Goal: Information Seeking & Learning: Check status

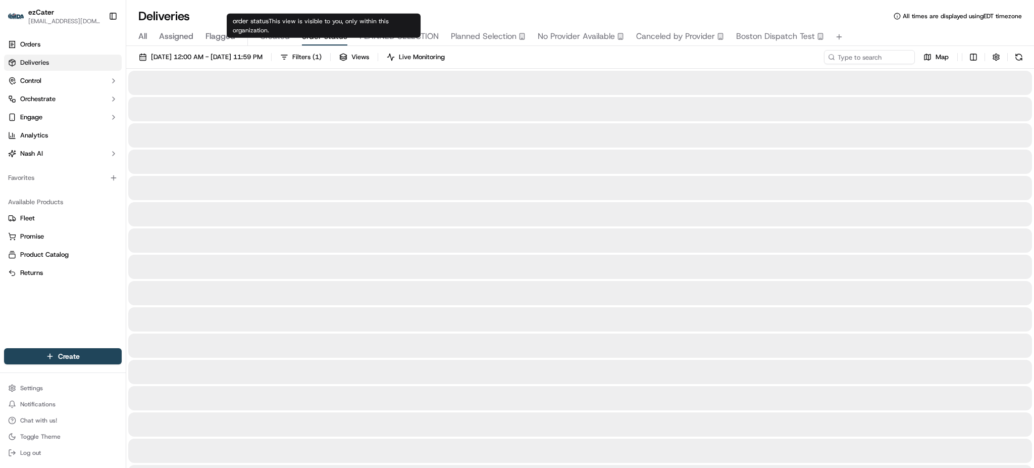
click at [312, 40] on span "order status" at bounding box center [324, 36] width 45 height 12
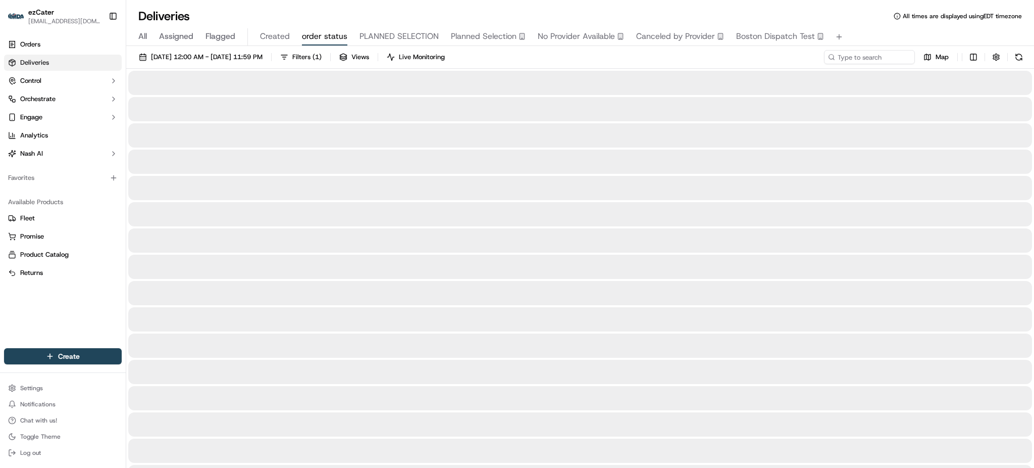
click at [408, 4] on div "Deliveries All times are displayed using EDT timezone All Assigned Flagged Crea…" at bounding box center [580, 234] width 908 height 468
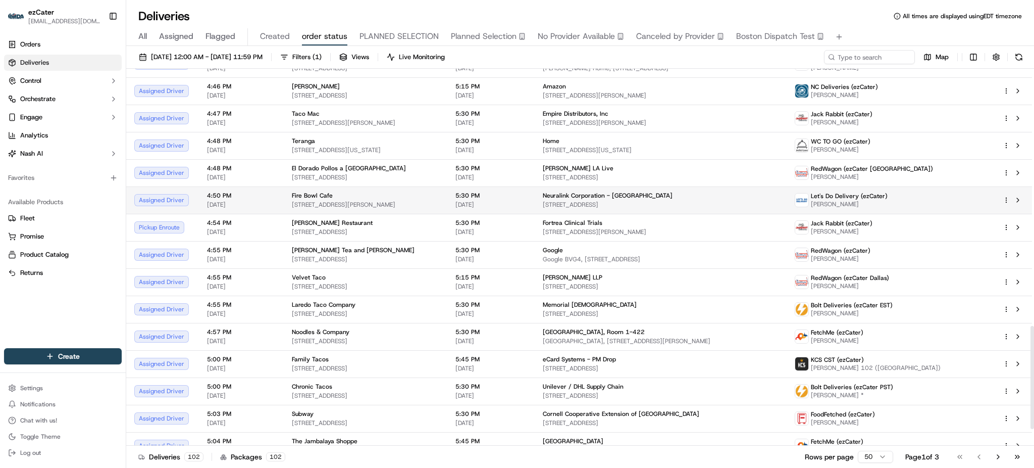
scroll to position [1006, 0]
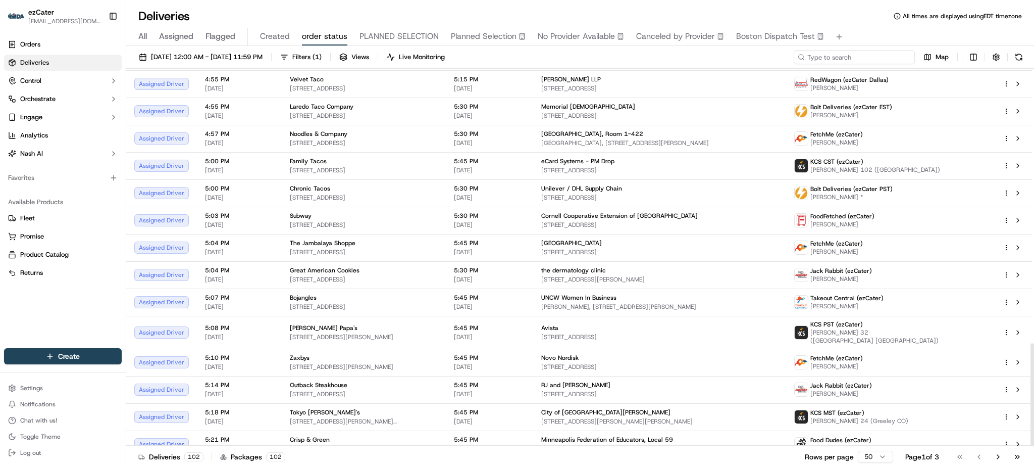
click at [883, 54] on input at bounding box center [854, 57] width 121 height 14
paste input "04C12R"
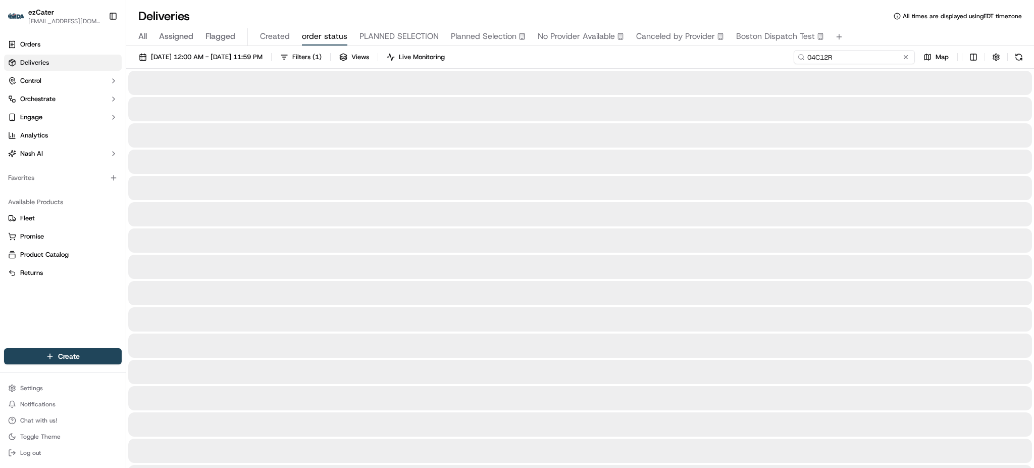
type input "04C12R"
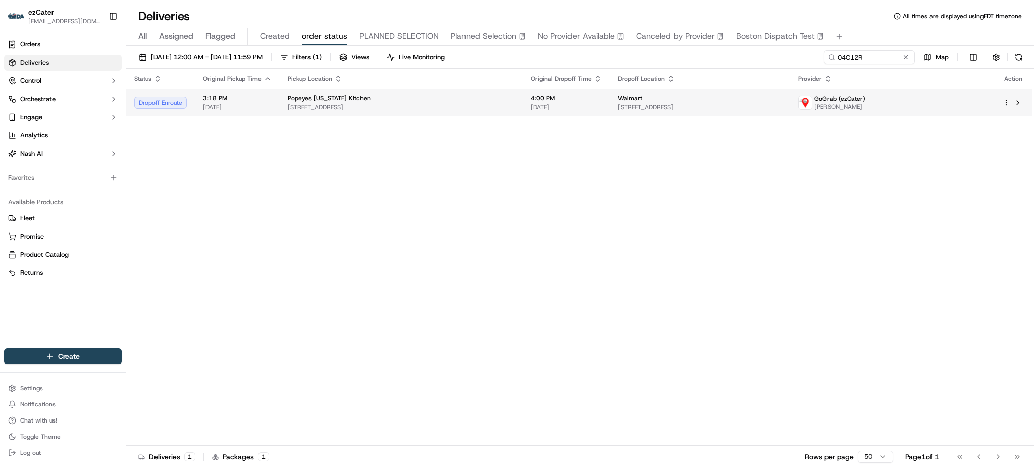
click at [781, 100] on div "Walmart" at bounding box center [700, 98] width 164 height 8
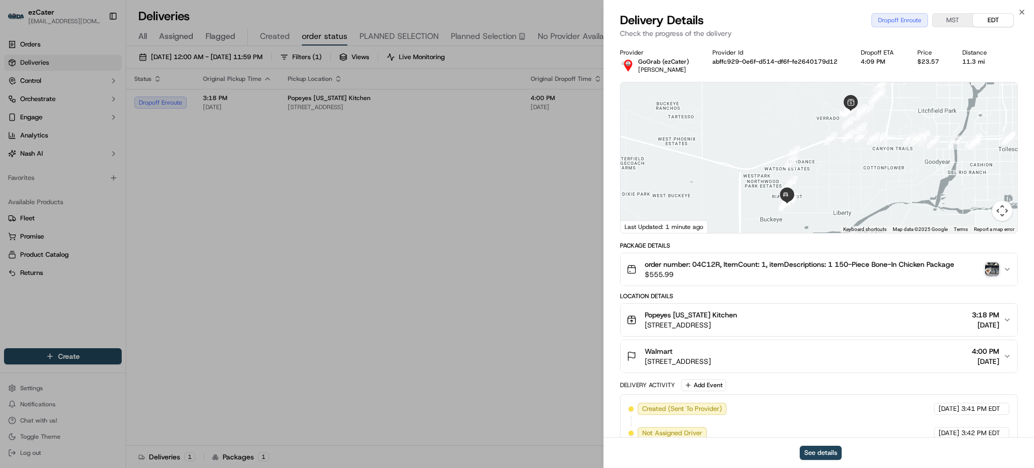
scroll to position [211, 0]
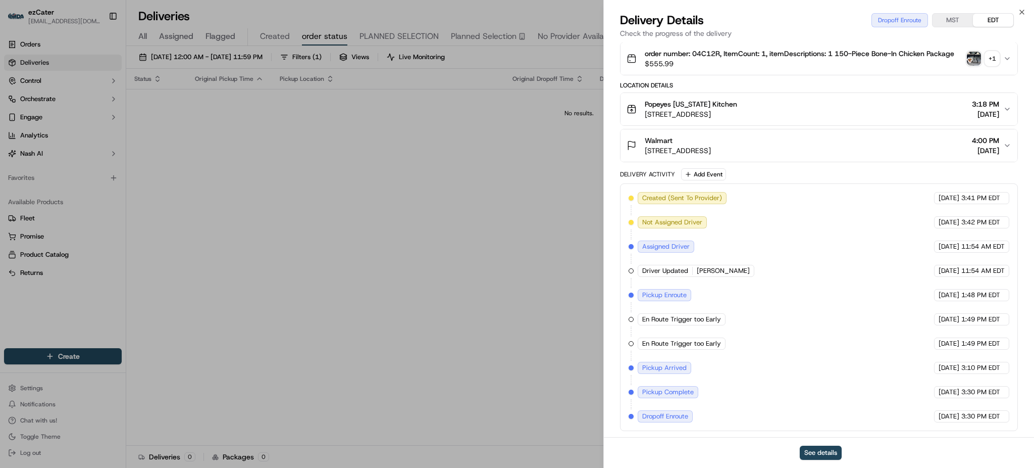
click at [869, 83] on div "Location Details" at bounding box center [819, 85] width 398 height 8
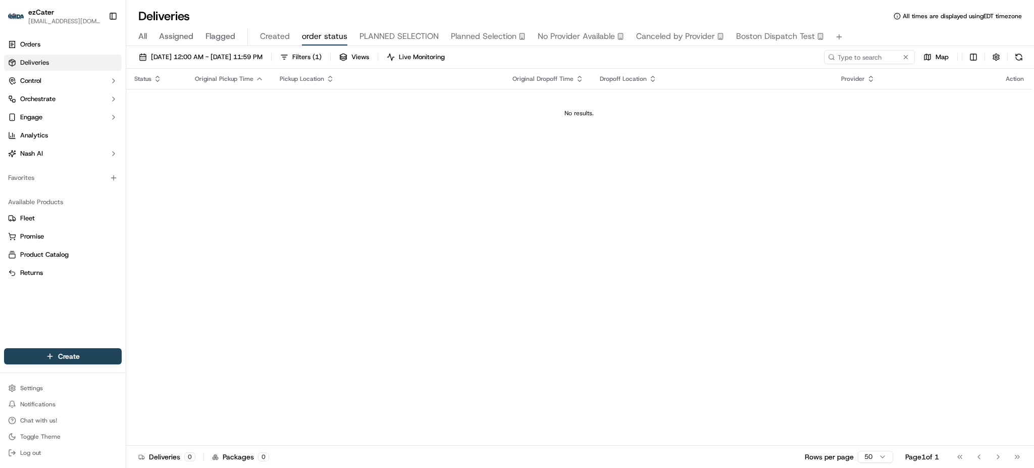
click at [140, 36] on span "All" at bounding box center [142, 36] width 9 height 12
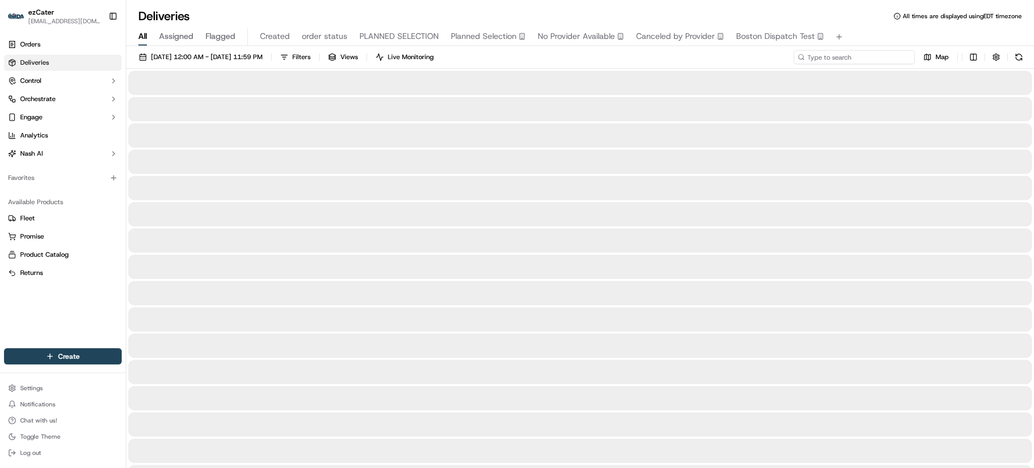
click at [886, 59] on input at bounding box center [854, 57] width 121 height 14
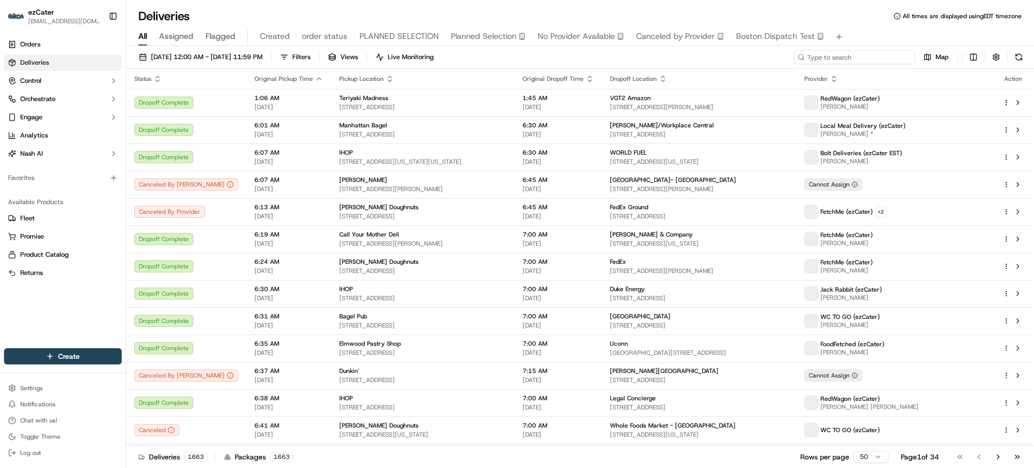
click at [868, 61] on input at bounding box center [854, 57] width 121 height 14
paste input "DD is waiting for customer to come"
type input "DD is waiting for customer to come"
click at [874, 56] on input at bounding box center [854, 57] width 121 height 14
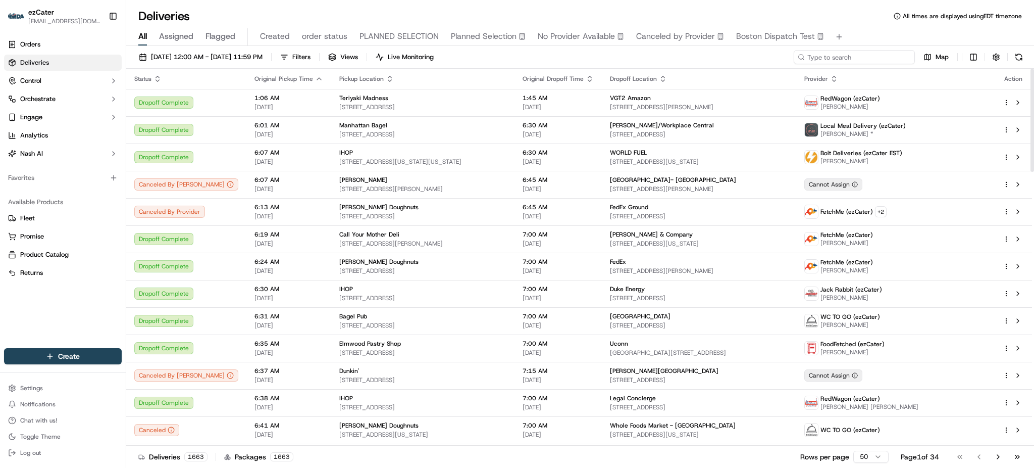
paste input "04C12R"
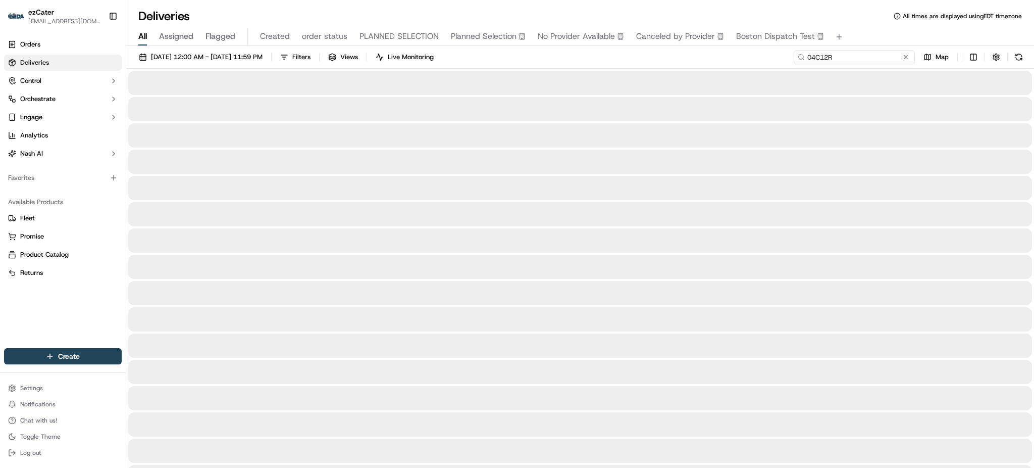
type input "04C12R"
click at [866, 14] on div "Deliveries All times are displayed using EDT timezone" at bounding box center [580, 16] width 908 height 16
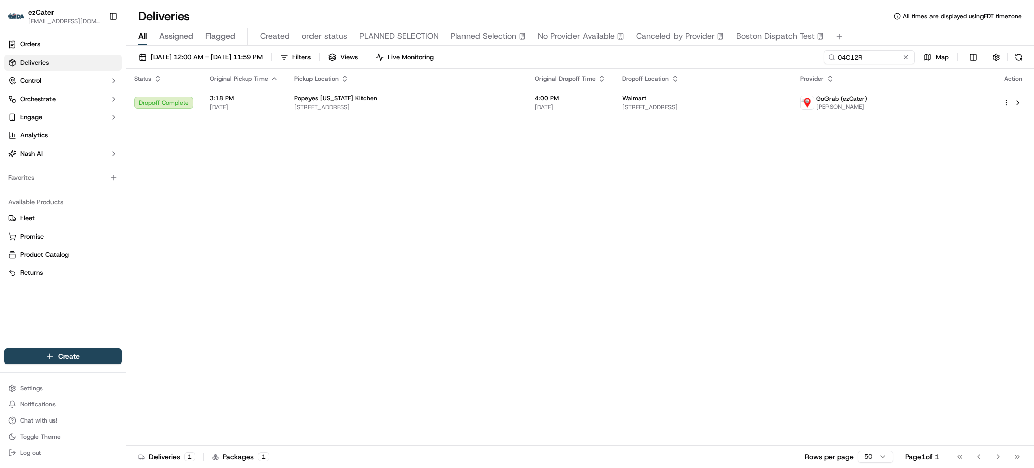
click at [712, 77] on div "Dropoff Location" at bounding box center [703, 79] width 162 height 8
click at [712, 90] on td "Walmart [STREET_ADDRESS]" at bounding box center [703, 102] width 178 height 27
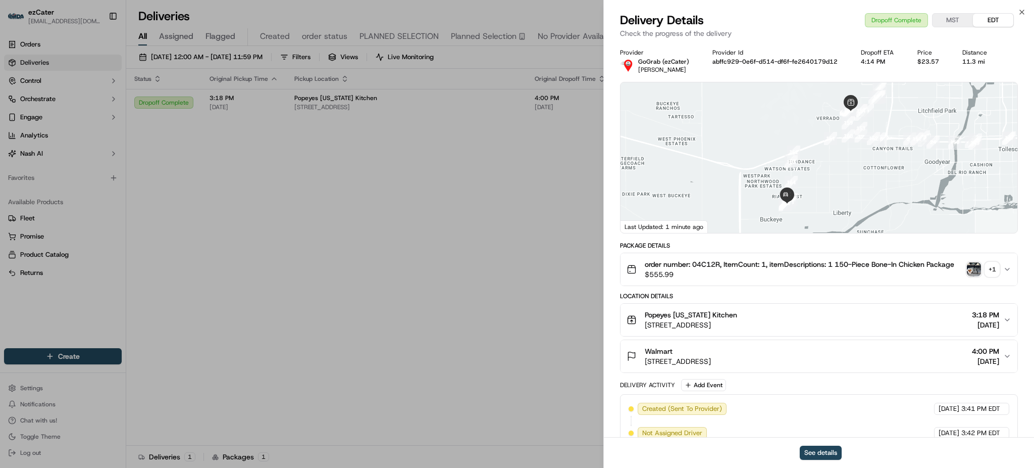
click at [988, 268] on div "+ 1" at bounding box center [992, 269] width 14 height 14
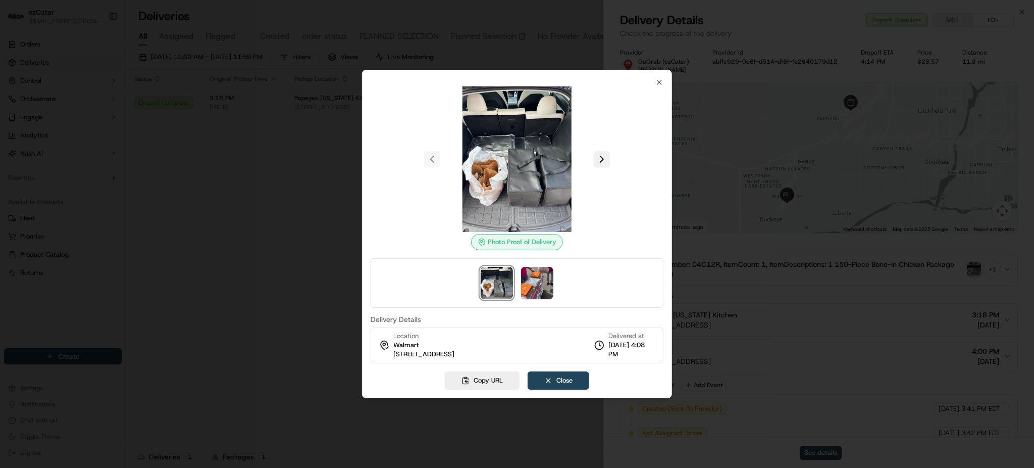
click at [601, 154] on button at bounding box center [602, 159] width 16 height 16
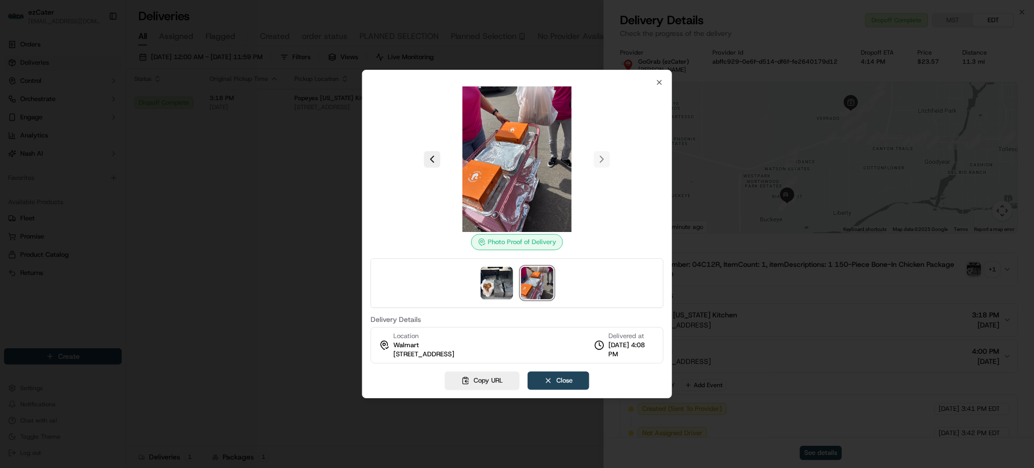
click at [293, 159] on div at bounding box center [517, 234] width 1034 height 468
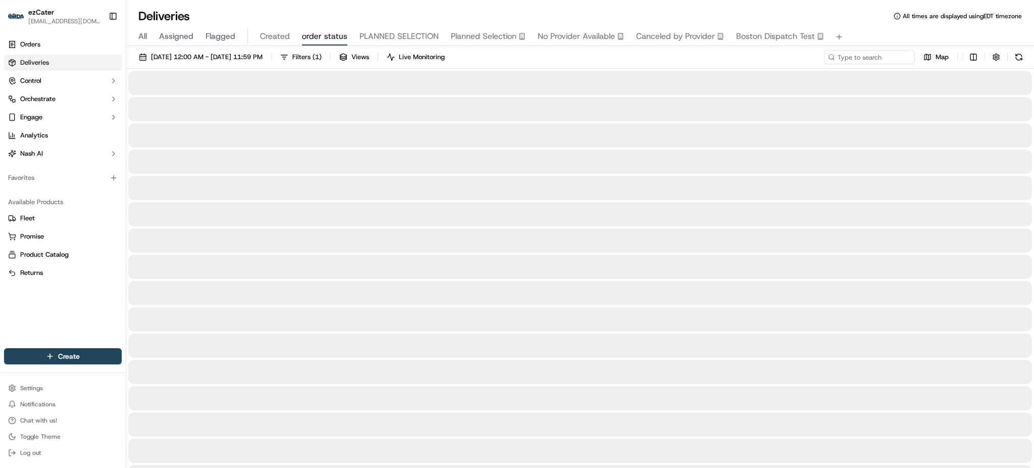
click at [318, 32] on span "order status" at bounding box center [324, 36] width 45 height 12
click at [142, 32] on span "All" at bounding box center [142, 36] width 9 height 12
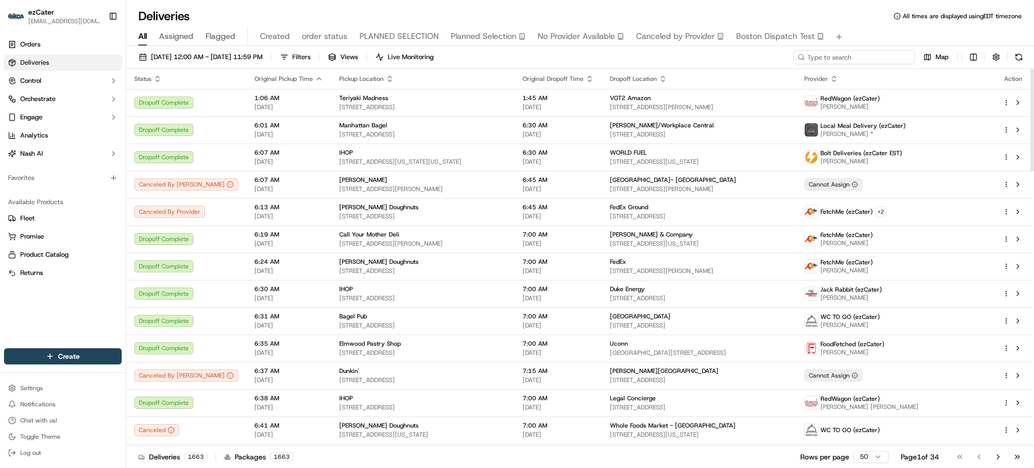
click at [852, 62] on input at bounding box center [854, 57] width 121 height 14
paste input "V65T3H"
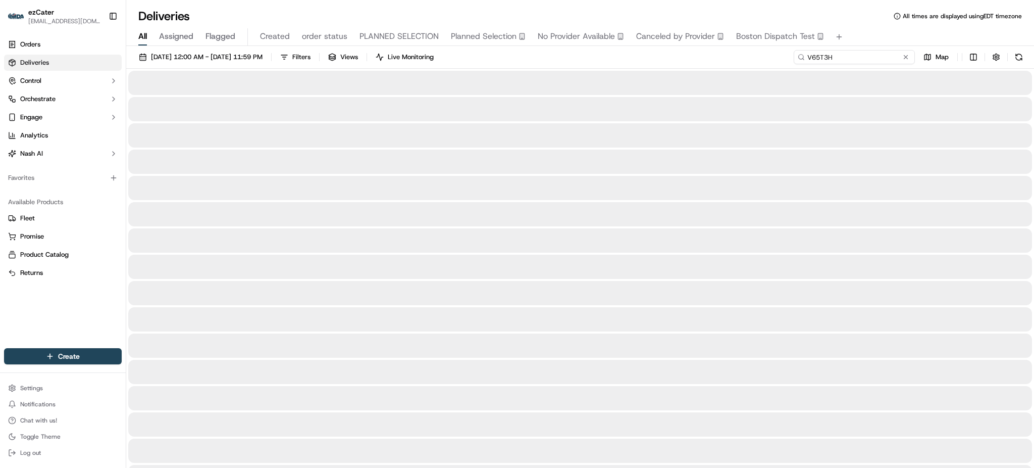
type input "V65T3H"
click at [744, 55] on div "[DATE] 12:00 AM - [DATE] 11:59 PM Filters Views Live Monitoring V65T3H Map" at bounding box center [580, 59] width 908 height 19
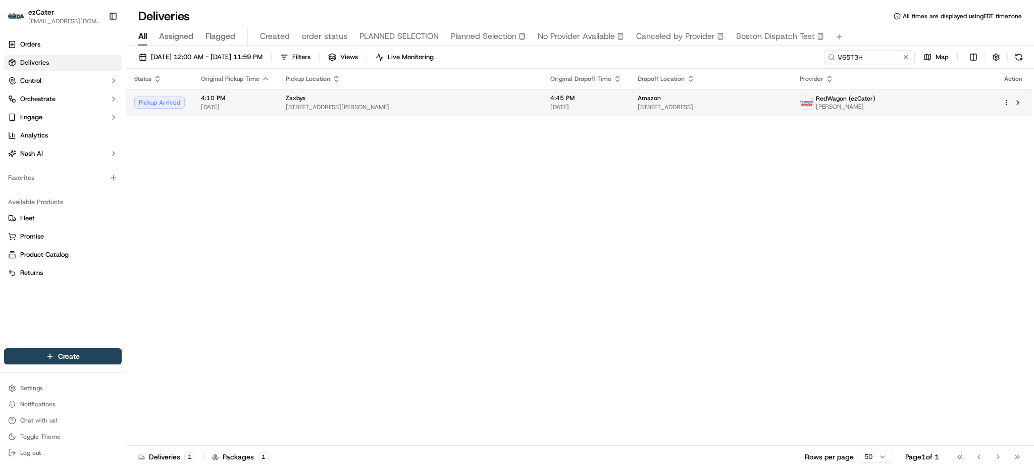
click at [408, 110] on span "[STREET_ADDRESS][PERSON_NAME]" at bounding box center [410, 107] width 248 height 8
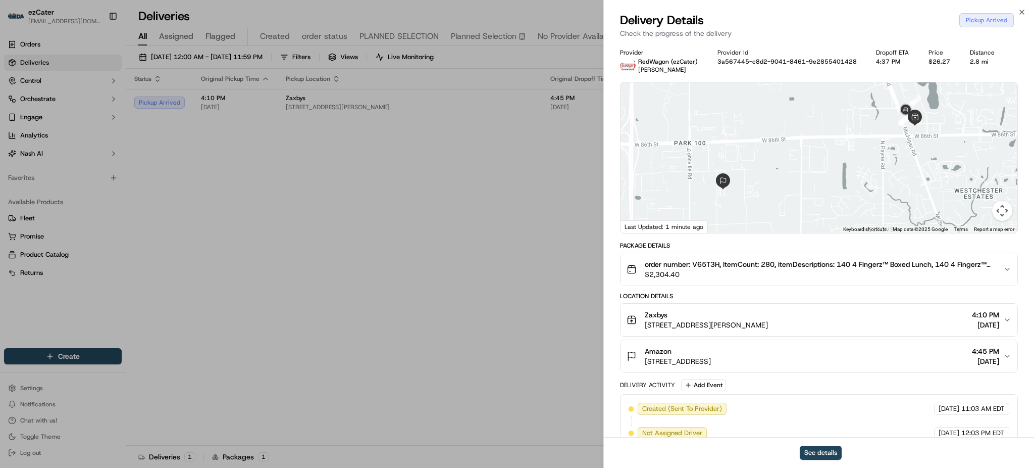
click at [995, 266] on div "order number: V65T3H, ItemCount: 280, itemDescriptions: 140 4 Fingerz™ Boxed Lu…" at bounding box center [815, 269] width 377 height 20
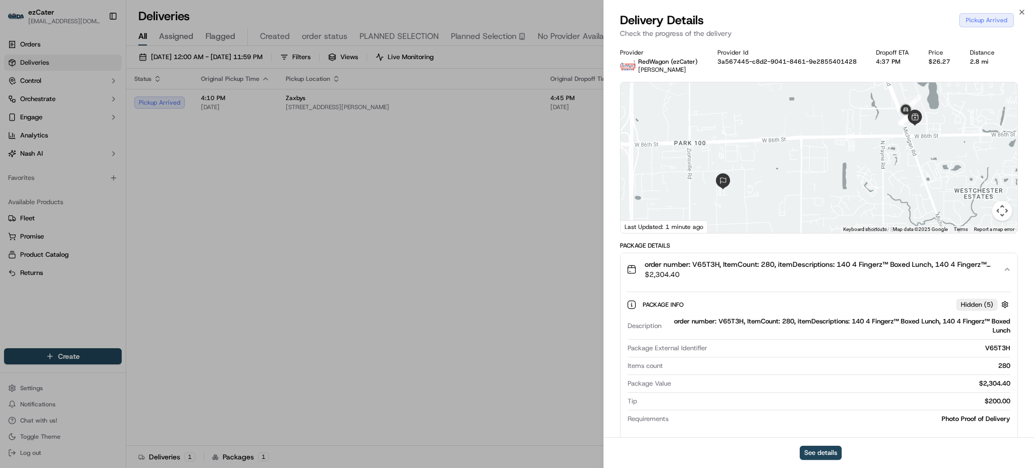
click at [984, 270] on span "$2,304.40" at bounding box center [820, 274] width 351 height 10
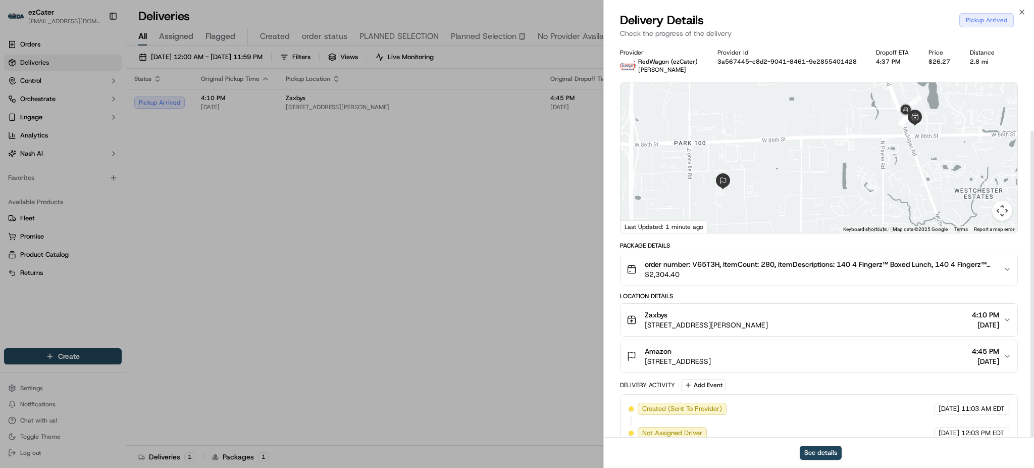
scroll to position [114, 0]
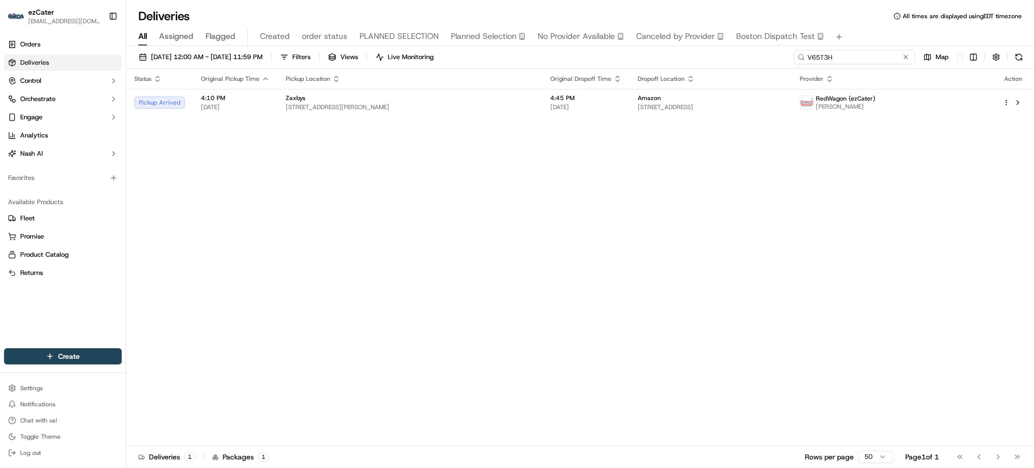
click at [855, 59] on input "V65T3H" at bounding box center [854, 57] width 121 height 14
paste input "GW5-KYF"
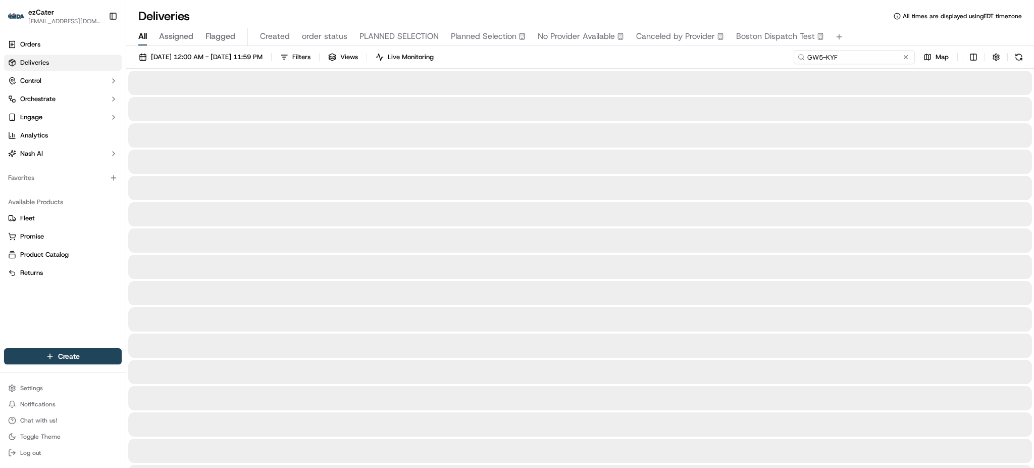
type input "GW5-KYF"
click at [859, 21] on div "Deliveries All times are displayed using EDT timezone" at bounding box center [580, 16] width 908 height 16
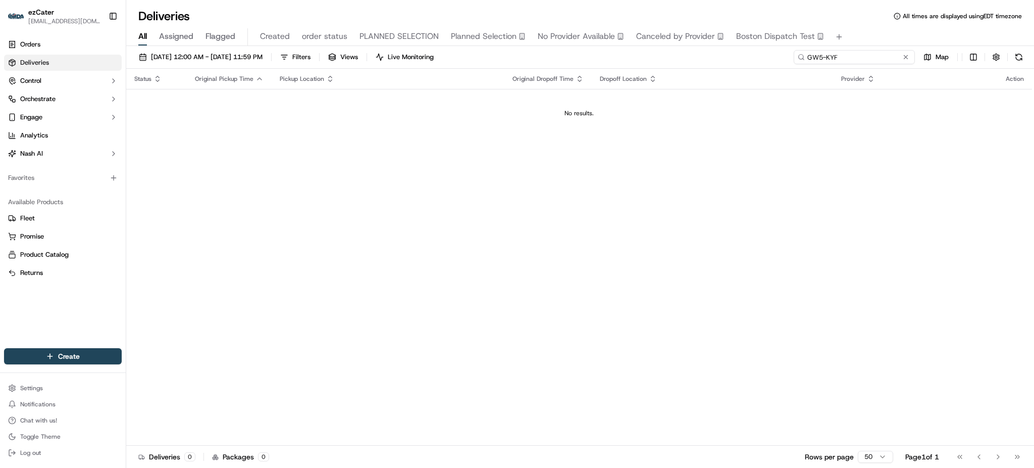
click at [882, 59] on input "GW5-KYF" at bounding box center [854, 57] width 121 height 14
click at [263, 57] on span "[DATE] 12:00 AM - [DATE] 11:59 PM" at bounding box center [207, 57] width 112 height 9
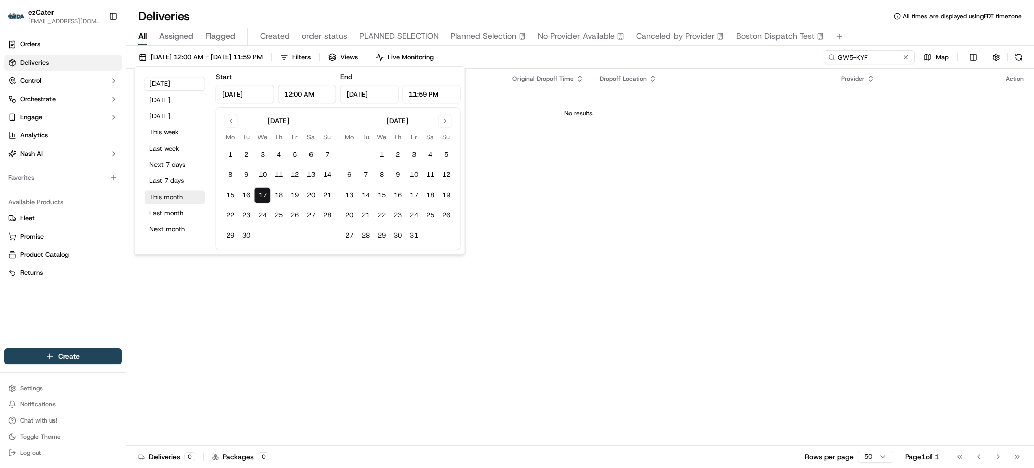
click at [173, 196] on button "This month" at bounding box center [175, 197] width 61 height 14
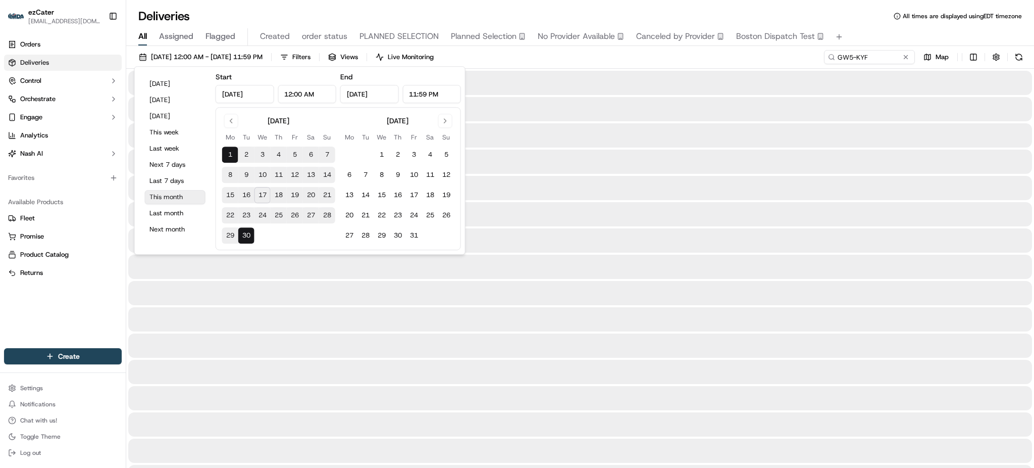
type input "[DATE]"
click at [585, 65] on div "[DATE] 12:00 AM - [DATE] 11:59 PM Filters Views Live Monitoring GW5-KYF Map" at bounding box center [580, 59] width 908 height 19
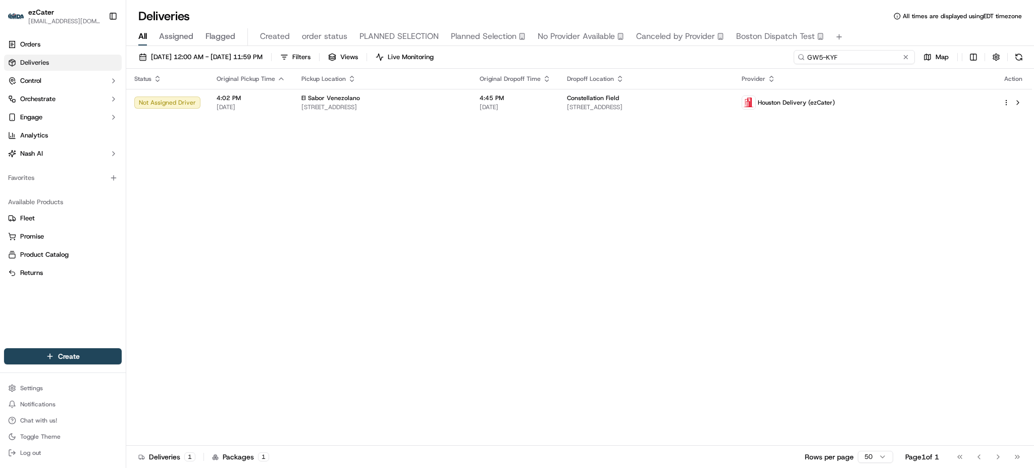
click at [853, 57] on input "GW5-KYF" at bounding box center [854, 57] width 121 height 14
drag, startPoint x: 853, startPoint y: 57, endPoint x: 858, endPoint y: 57, distance: 5.6
click at [858, 57] on input "GW5-KYF" at bounding box center [854, 57] width 121 height 14
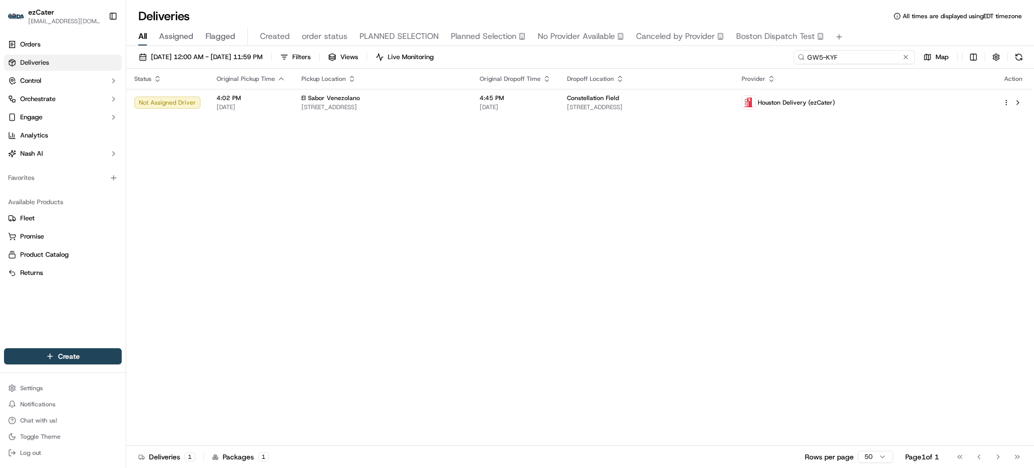
click at [858, 57] on input "GW5-KYF" at bounding box center [854, 57] width 121 height 14
paste input "V65T3H"
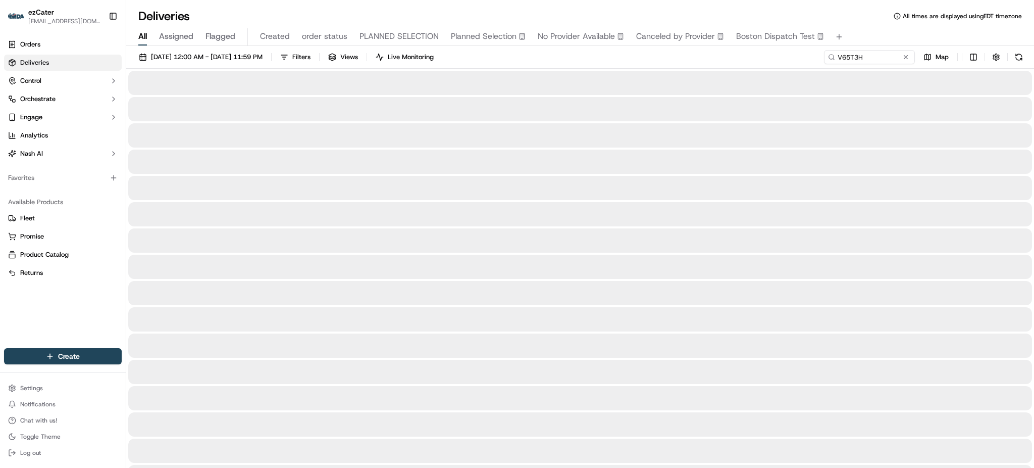
click at [392, 7] on div "Deliveries All times are displayed using EDT timezone All Assigned Flagged Crea…" at bounding box center [580, 234] width 908 height 468
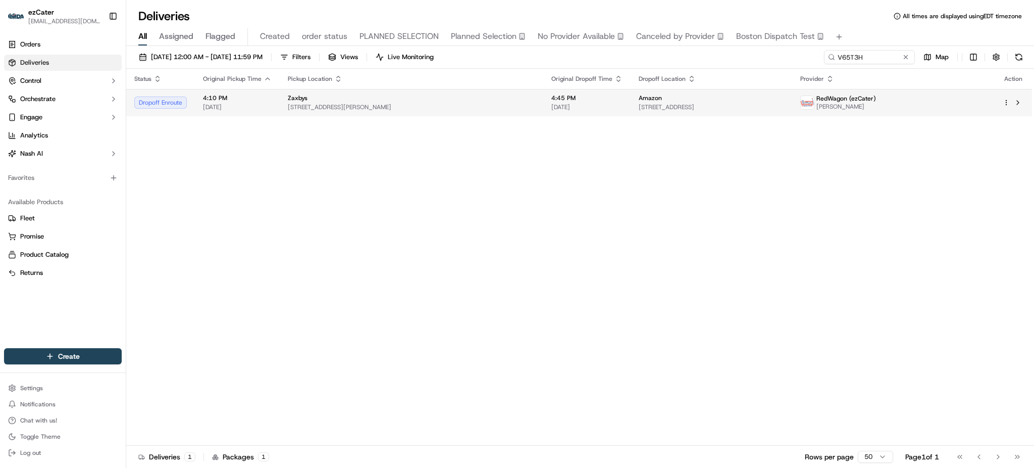
click at [566, 102] on div "4:45 PM [DATE]" at bounding box center [587, 102] width 71 height 17
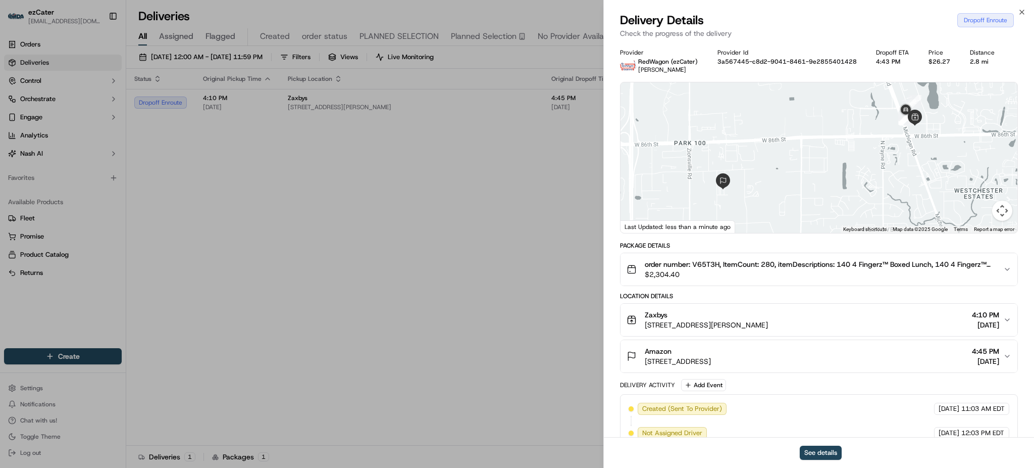
scroll to position [162, 0]
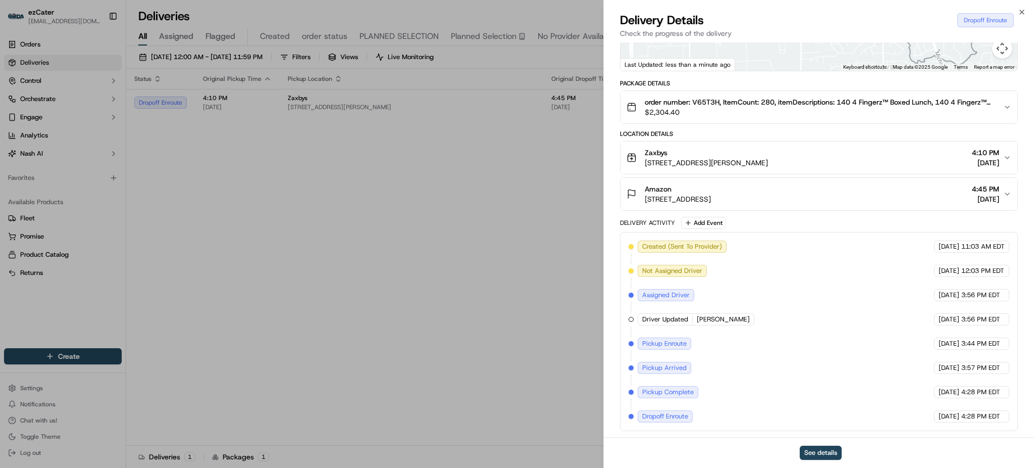
click at [889, 132] on div "Location Details" at bounding box center [819, 134] width 398 height 8
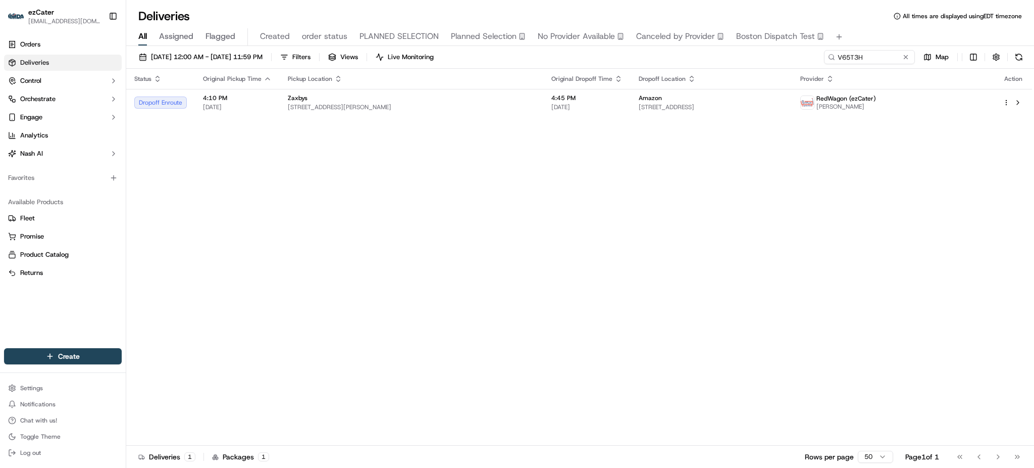
click at [365, 239] on div "Status Original Pickup Time Pickup Location Original Dropoff Time Dropoff Locat…" at bounding box center [579, 257] width 906 height 377
click at [875, 54] on input "V65T3H" at bounding box center [854, 57] width 121 height 14
paste input "12J-ZRF"
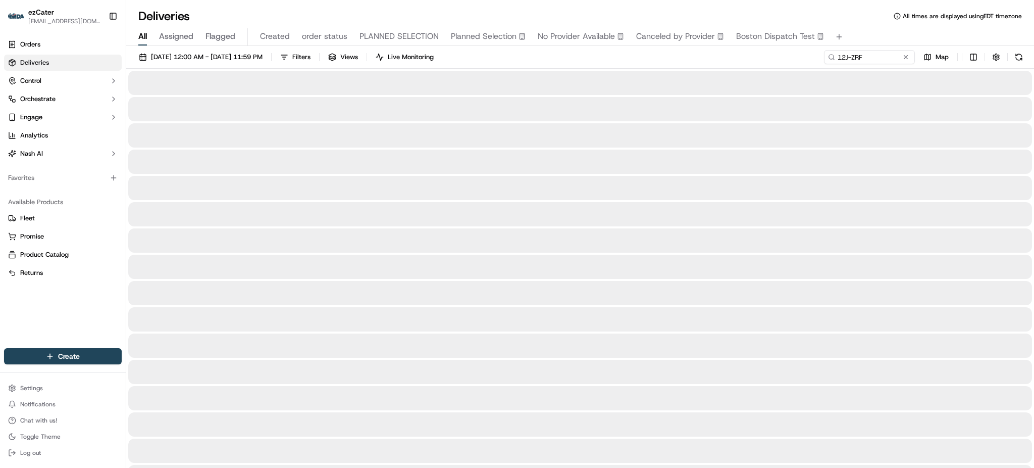
click at [892, 29] on div "All Assigned Flagged Created order status PLANNED SELECTION Planned Selection N…" at bounding box center [580, 37] width 908 height 18
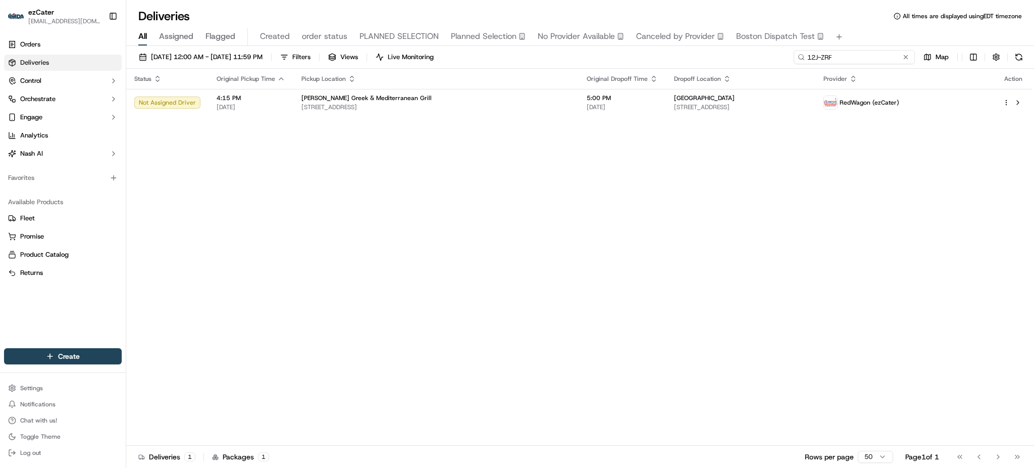
click at [882, 60] on input "12J-ZRF" at bounding box center [854, 57] width 121 height 14
paste input "V35-UU3"
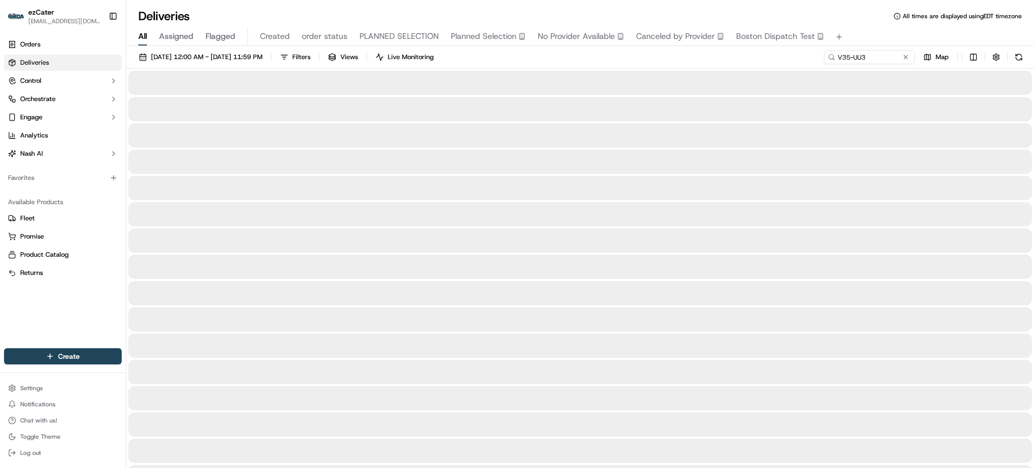
click at [867, 24] on div "All Assigned Flagged Created order status PLANNED SELECTION Planned Selection N…" at bounding box center [580, 35] width 908 height 22
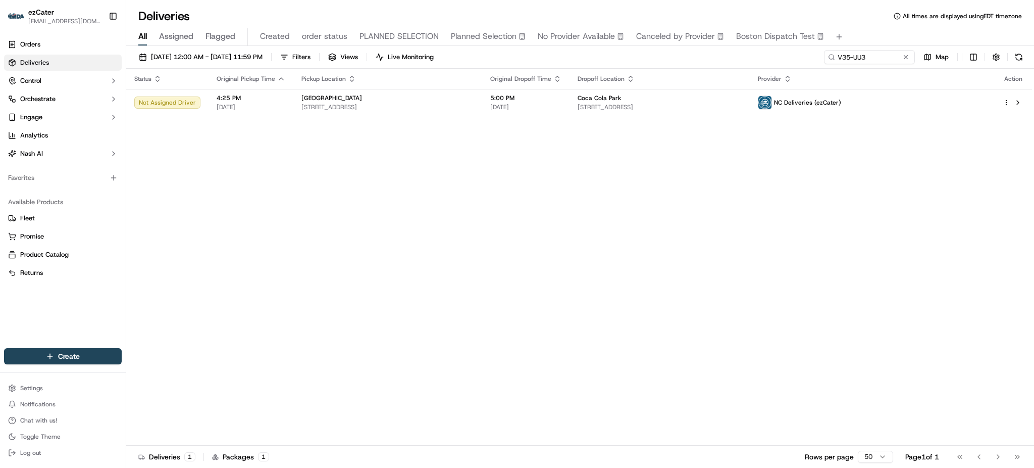
click at [865, 64] on div "[DATE] 12:00 AM - [DATE] 11:59 PM Filters Views Live Monitoring V35-UU3 Map" at bounding box center [580, 59] width 908 height 19
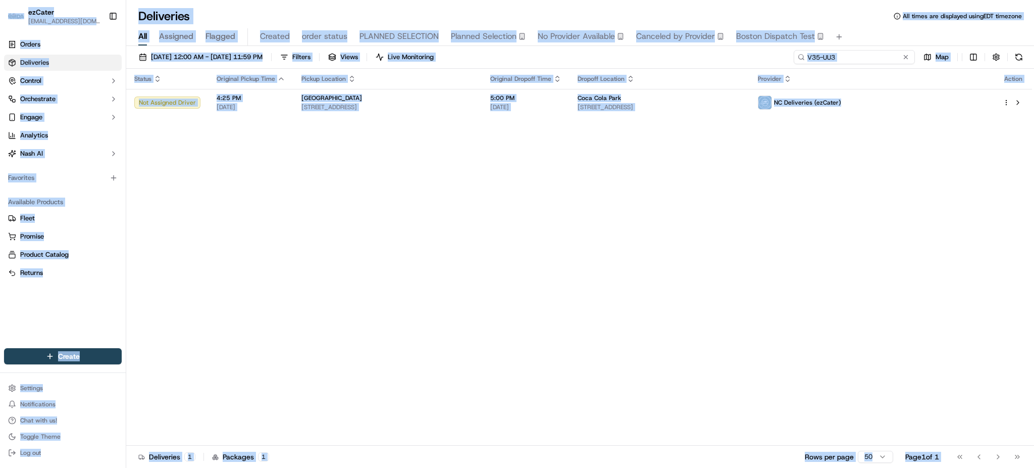
click at [865, 64] on input "V35-UU3" at bounding box center [854, 57] width 121 height 14
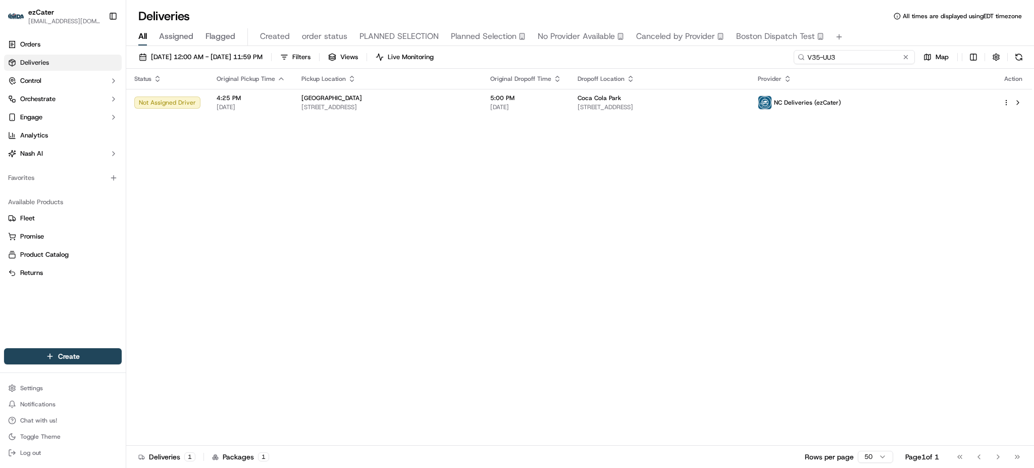
paste input "EXX-J55"
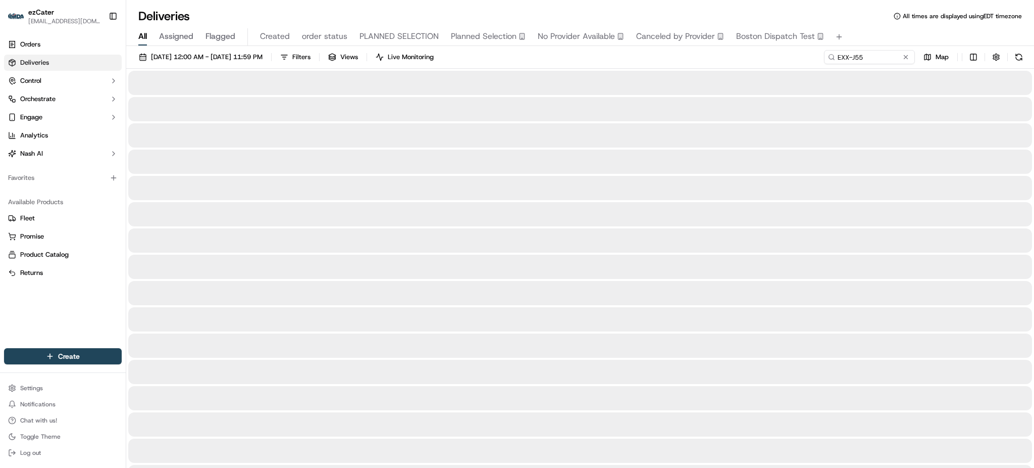
click at [723, 68] on div "[DATE] 12:00 AM - [DATE] 11:59 PM Filters Views Live Monitoring EXX-J55 Map" at bounding box center [580, 59] width 908 height 19
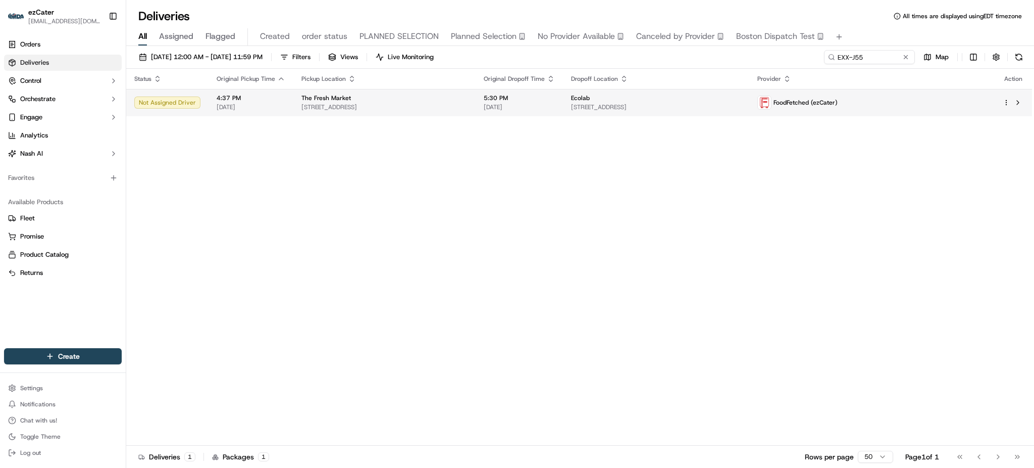
click at [694, 95] on div "Ecolab" at bounding box center [656, 98] width 170 height 8
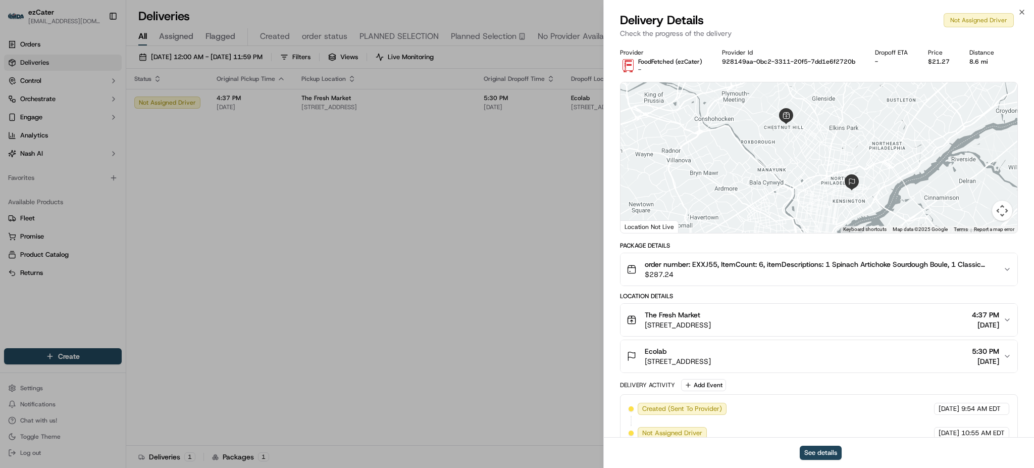
scroll to position [114, 0]
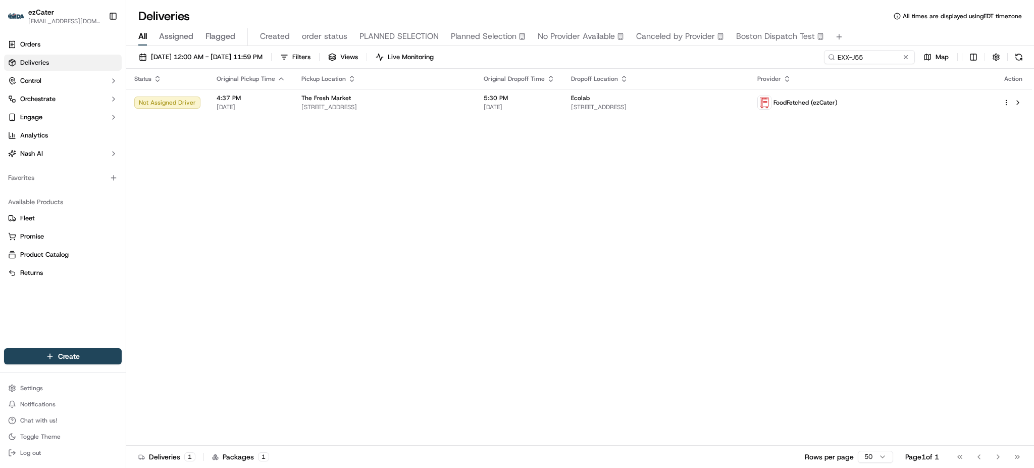
click at [370, 194] on div "Status Original Pickup Time Pickup Location Original Dropoff Time Dropoff Locat…" at bounding box center [579, 257] width 906 height 377
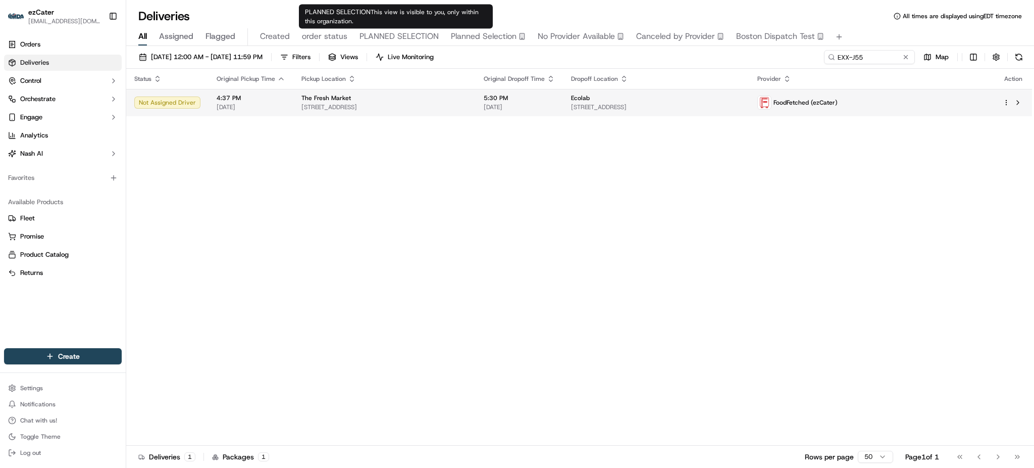
click at [468, 109] on span "[STREET_ADDRESS]" at bounding box center [385, 107] width 166 height 8
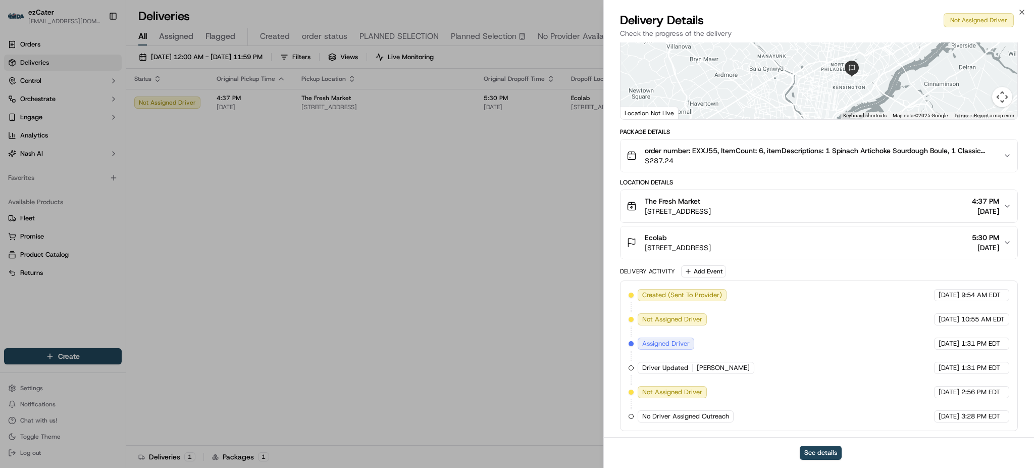
scroll to position [0, 0]
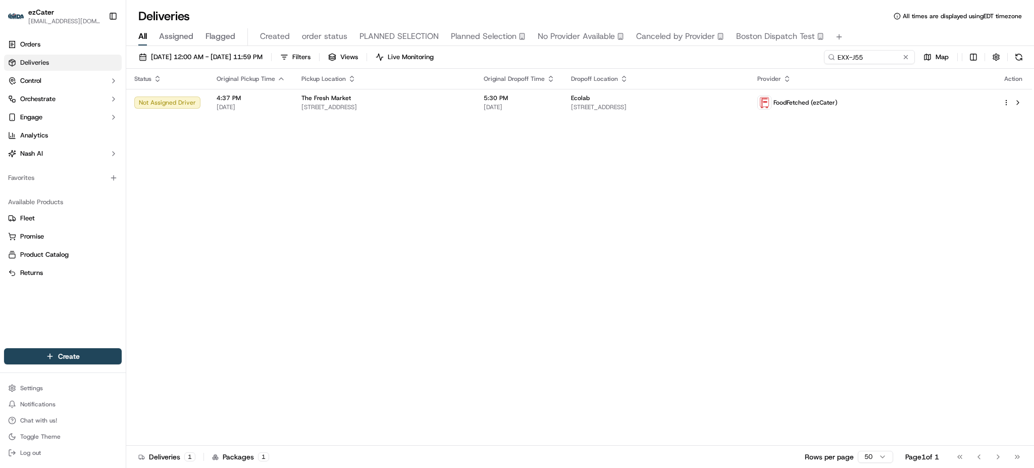
click at [319, 248] on div "Status Original Pickup Time Pickup Location Original Dropoff Time Dropoff Locat…" at bounding box center [579, 257] width 906 height 377
click at [883, 180] on div "Status Original Pickup Time Pickup Location Original Dropoff Time Dropoff Locat…" at bounding box center [579, 257] width 906 height 377
click at [890, 55] on input "EXX-J55" at bounding box center [854, 57] width 121 height 14
click at [894, 53] on input "EXX-J55" at bounding box center [854, 57] width 121 height 14
paste input "TYHY32"
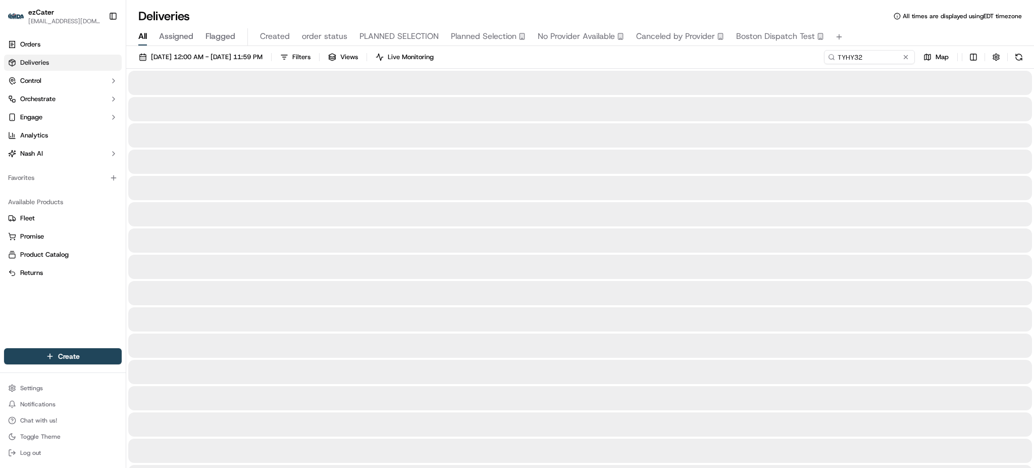
click at [909, 185] on div at bounding box center [580, 188] width 904 height 24
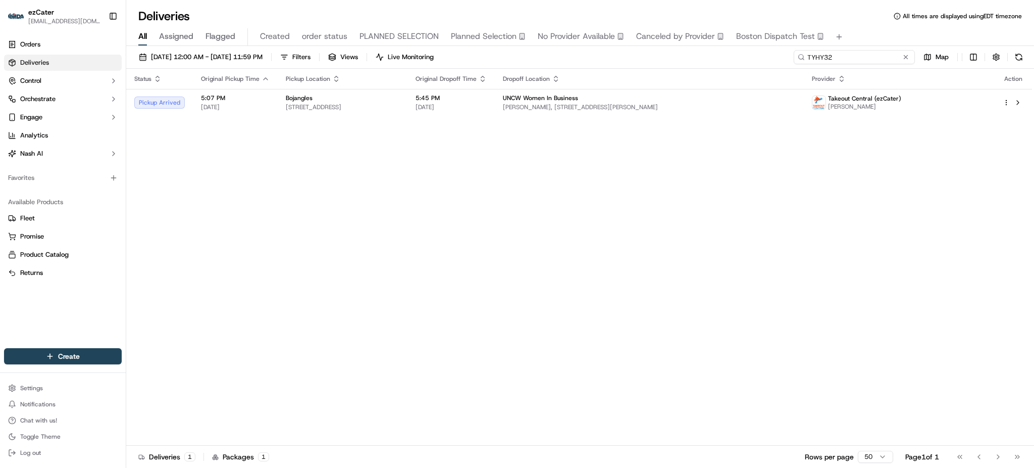
click at [873, 53] on input "TYHY32" at bounding box center [854, 57] width 121 height 14
paste input "ZEJ5E6"
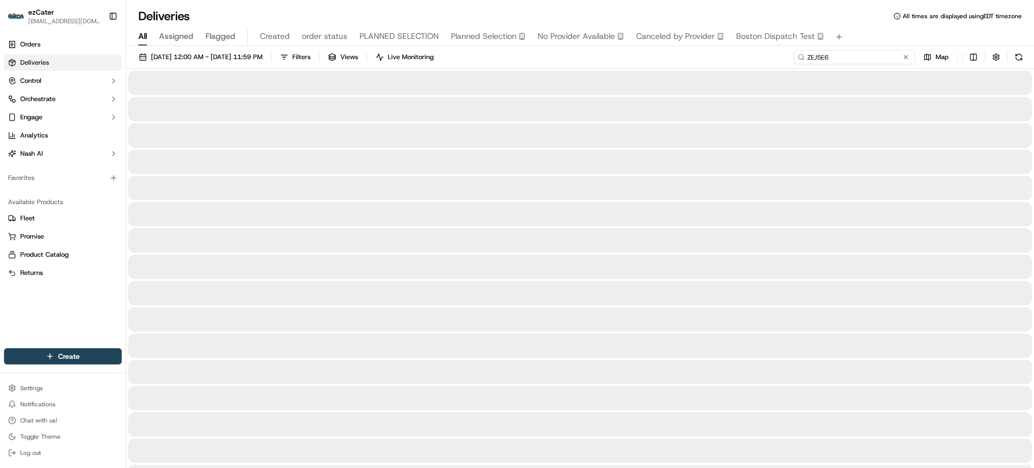
type input "ZEJ5E6"
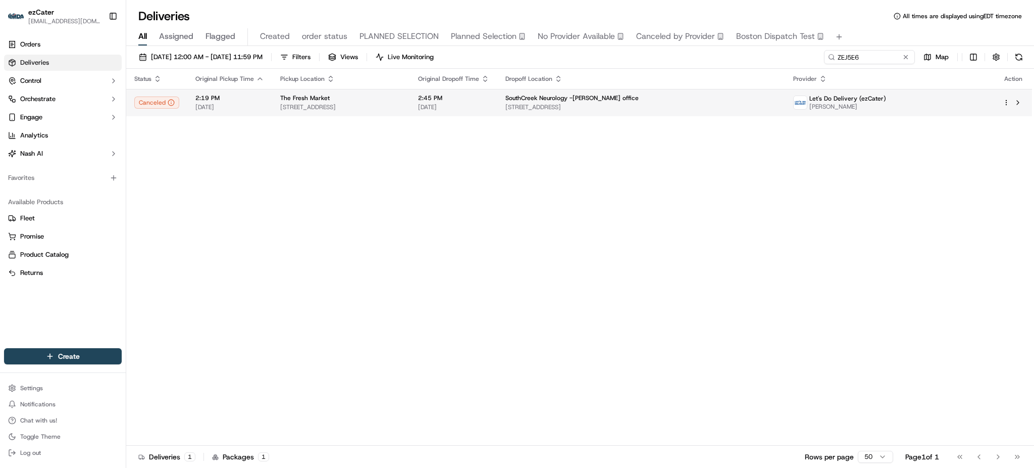
click at [652, 91] on td "SouthCreek Neurology -[PERSON_NAME] office [STREET_ADDRESS]" at bounding box center [640, 102] width 287 height 27
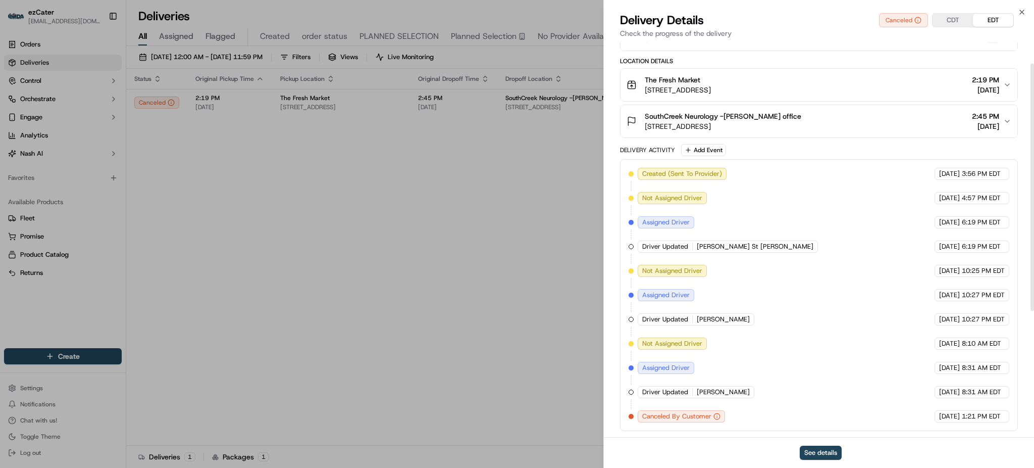
scroll to position [33, 0]
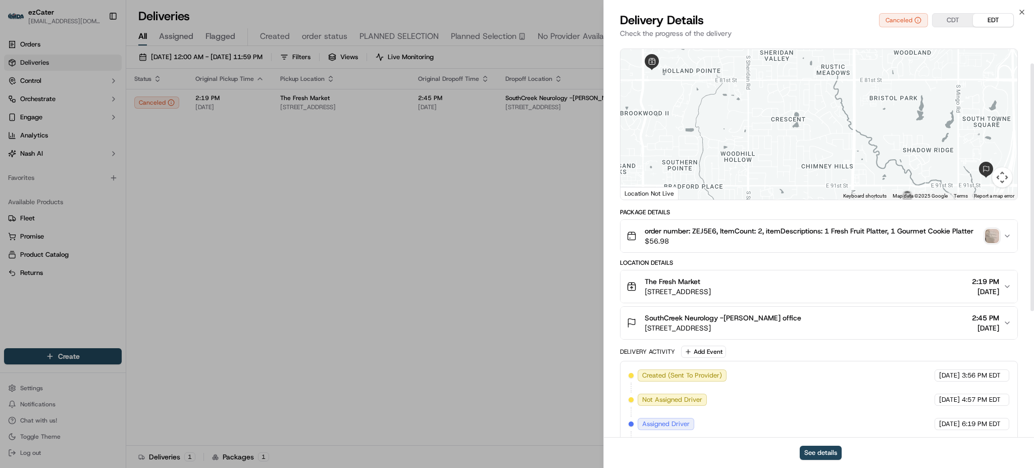
click at [990, 235] on img "button" at bounding box center [992, 236] width 14 height 14
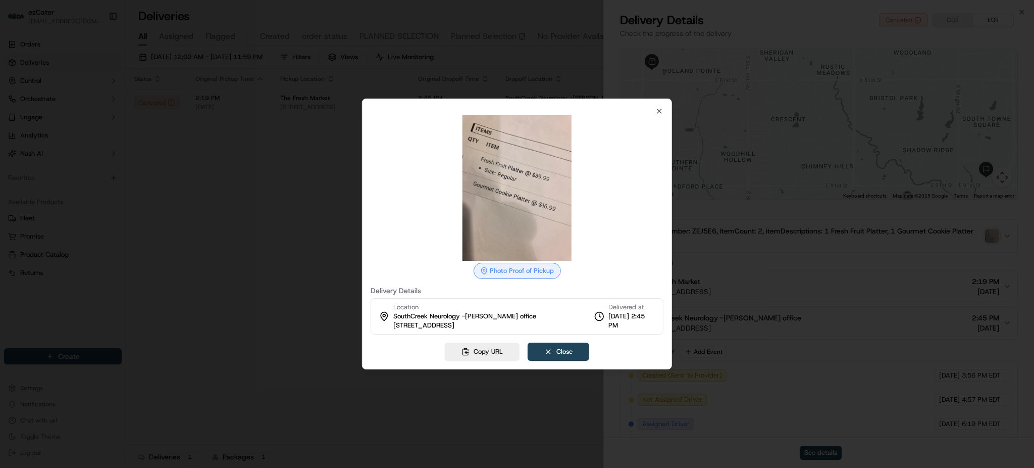
click at [281, 231] on div at bounding box center [517, 234] width 1034 height 468
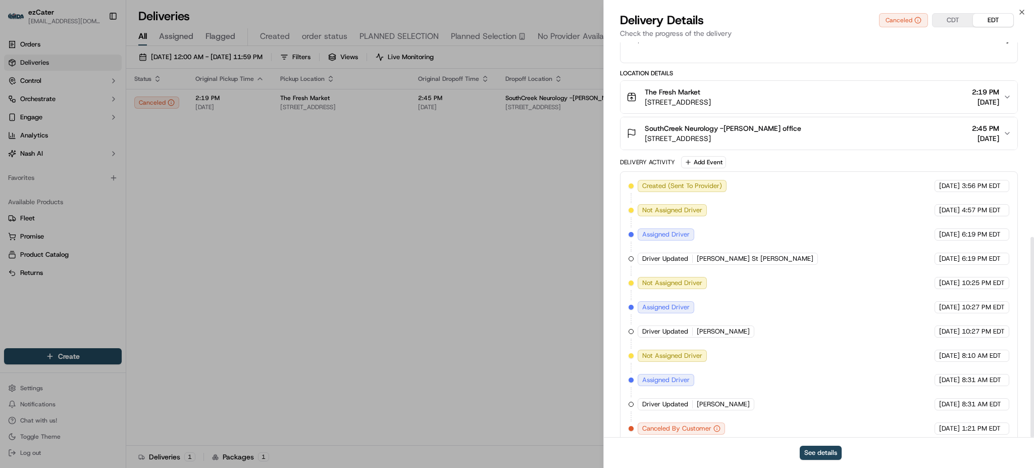
scroll to position [382, 0]
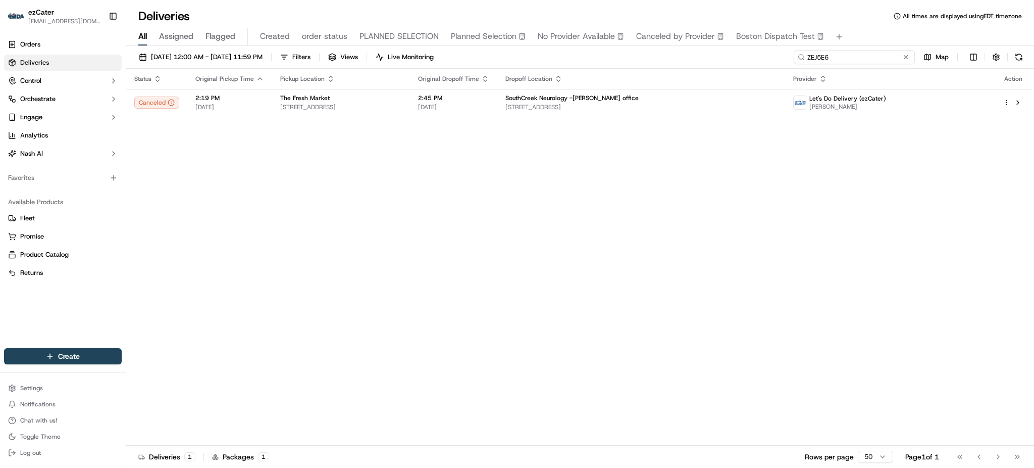
click at [870, 54] on input "ZEJ5E6" at bounding box center [854, 57] width 121 height 14
paste input "TYHY32"
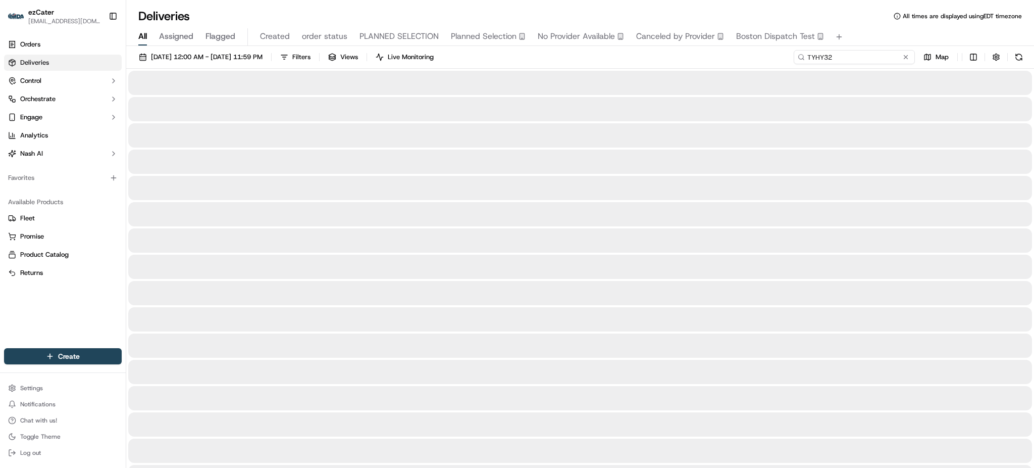
type input "TYHY32"
click at [860, 29] on div "All Assigned Flagged Created order status PLANNED SELECTION Planned Selection N…" at bounding box center [580, 37] width 908 height 18
click at [875, 57] on input "TYHY32" at bounding box center [854, 57] width 121 height 14
click at [762, 55] on div "[DATE] 12:00 AM - [DATE] 11:59 PM Filters Views Live Monitoring TYHY32 Map" at bounding box center [580, 59] width 908 height 19
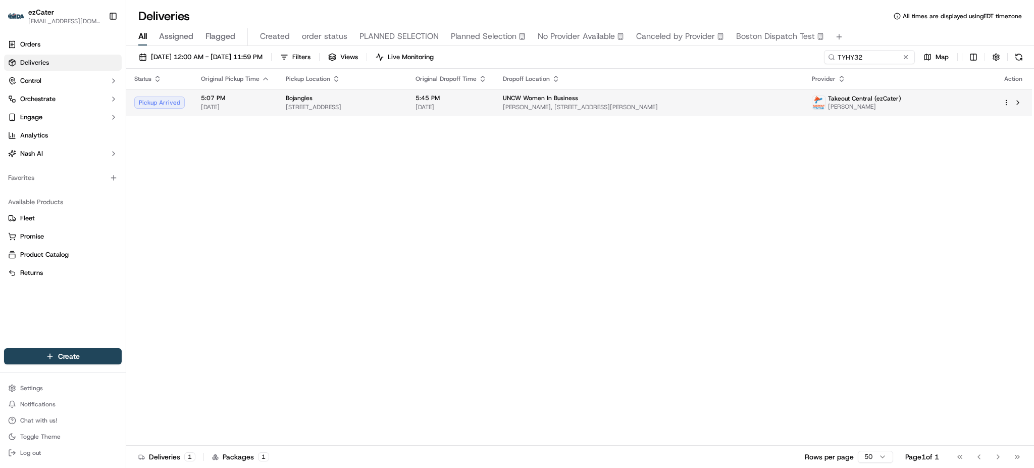
click at [757, 101] on div "UNCW Women In Business" at bounding box center [649, 98] width 293 height 8
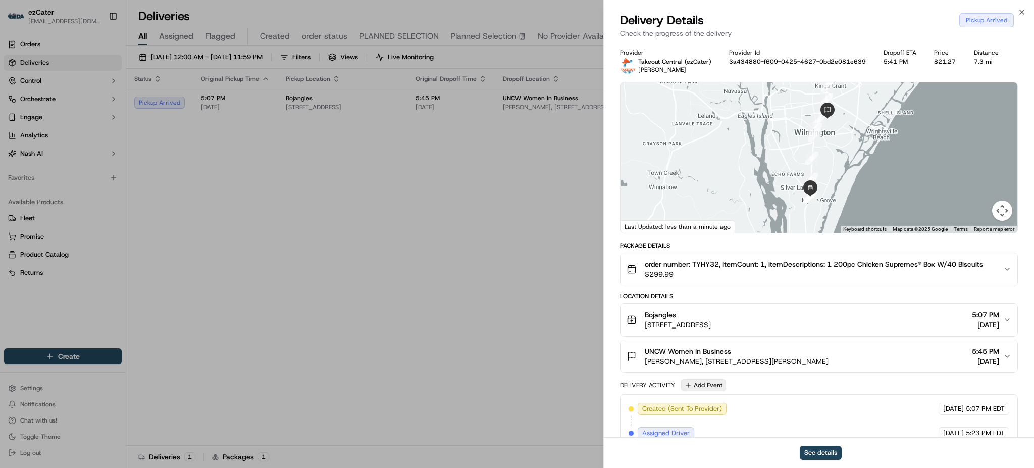
click at [710, 386] on button "Add Event" at bounding box center [703, 385] width 45 height 12
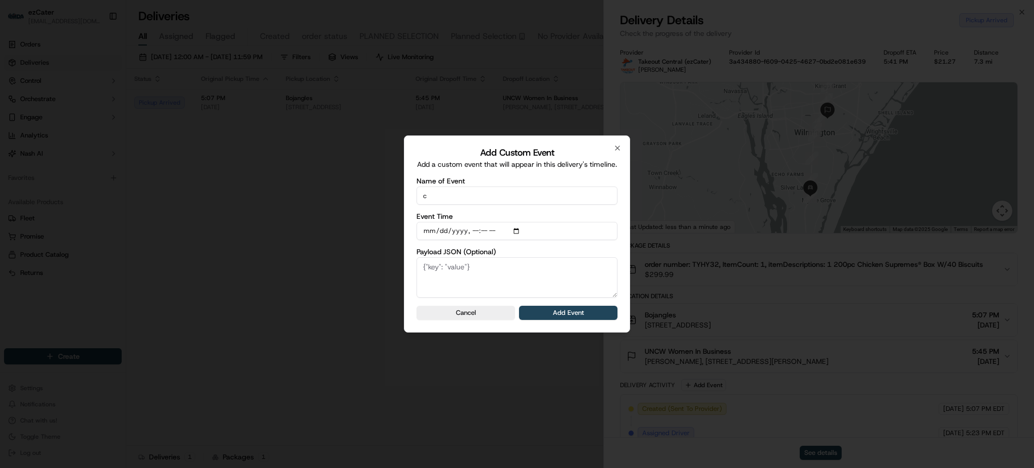
type input "CP not ready"
click at [559, 314] on button "Add Event" at bounding box center [568, 313] width 98 height 14
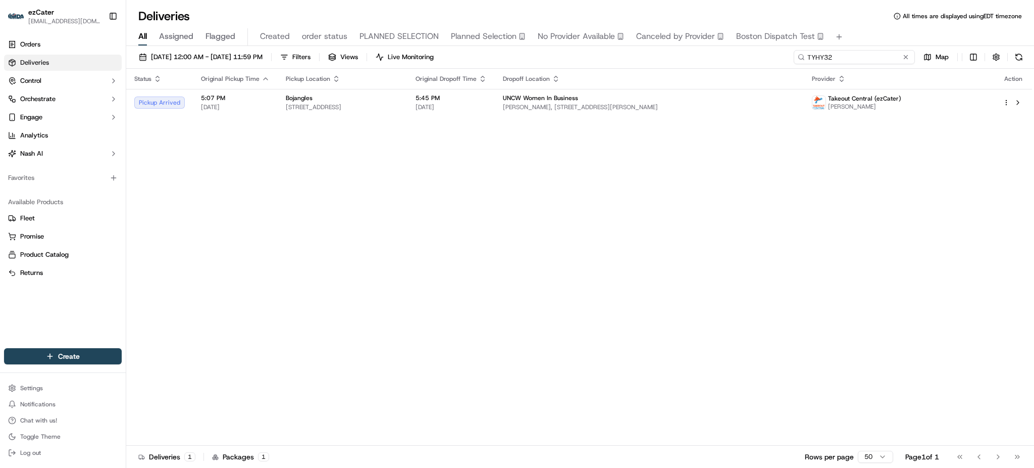
click at [869, 54] on input "TYHY32" at bounding box center [854, 57] width 121 height 14
paste input "ZEJ5E6"
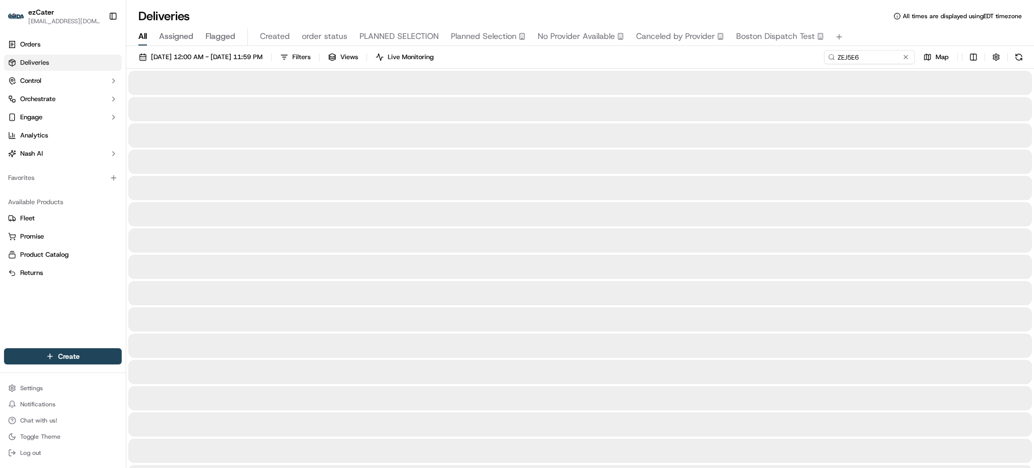
click at [810, 60] on div "[DATE] 12:00 AM - [DATE] 11:59 PM Filters Views Live Monitoring ZEJ5E6 Map" at bounding box center [580, 59] width 908 height 19
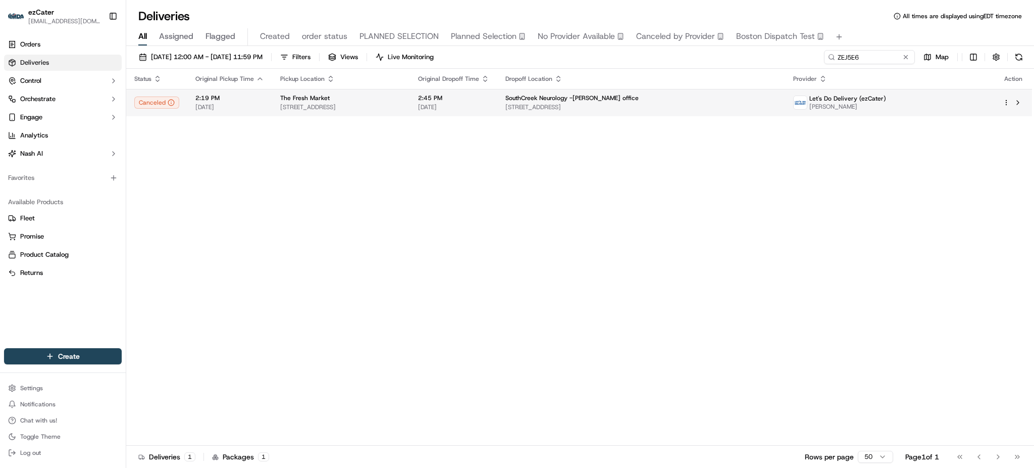
click at [737, 113] on td "SouthCreek Neurology -[PERSON_NAME] office [STREET_ADDRESS]" at bounding box center [640, 102] width 287 height 27
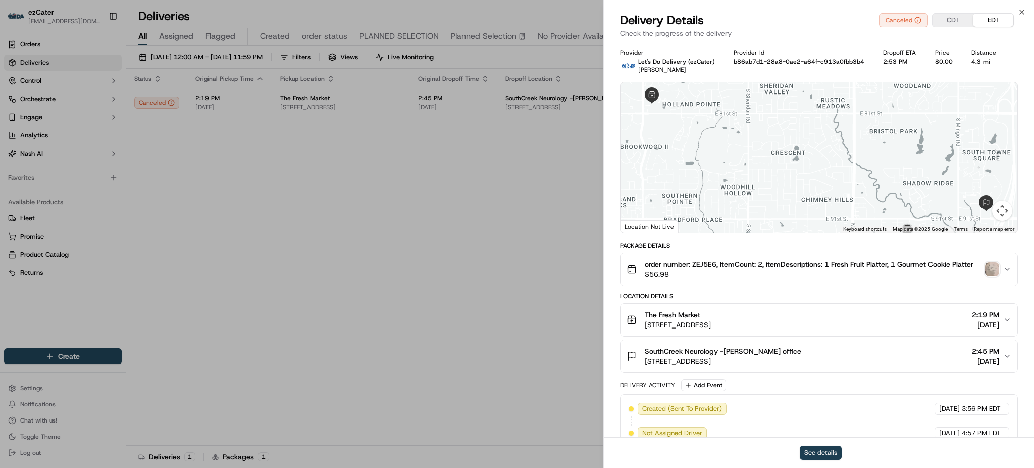
click at [822, 457] on button "See details" at bounding box center [821, 452] width 42 height 14
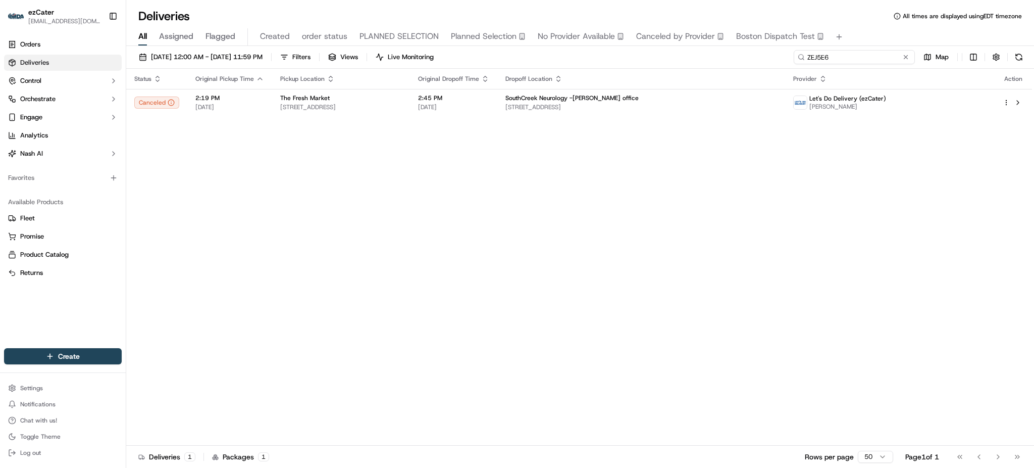
click at [850, 60] on input "ZEJ5E6" at bounding box center [854, 57] width 121 height 14
paste input "EXX-J55"
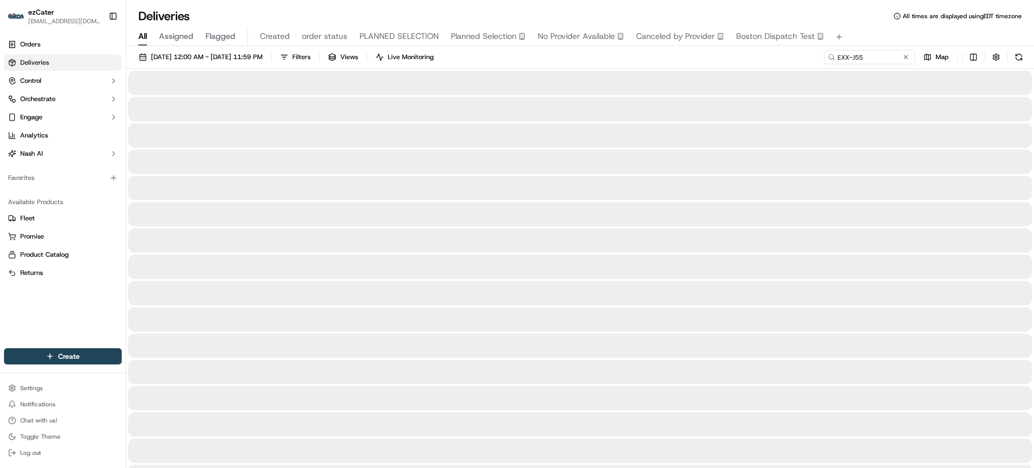
click at [887, 30] on div "All Assigned Flagged Created order status PLANNED SELECTION Planned Selection N…" at bounding box center [580, 37] width 908 height 18
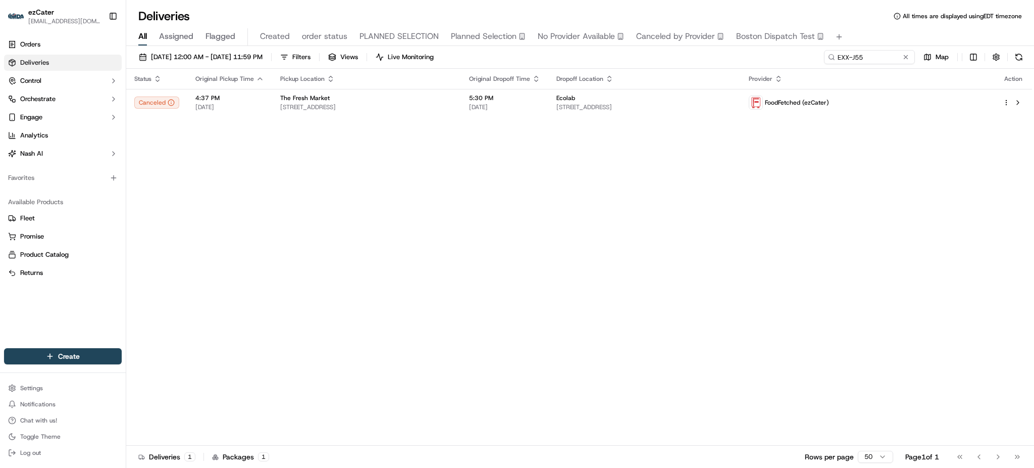
click at [723, 85] on th "Dropoff Location" at bounding box center [644, 79] width 193 height 20
click at [718, 102] on div "Ecolab [STREET_ADDRESS]" at bounding box center [645, 102] width 177 height 17
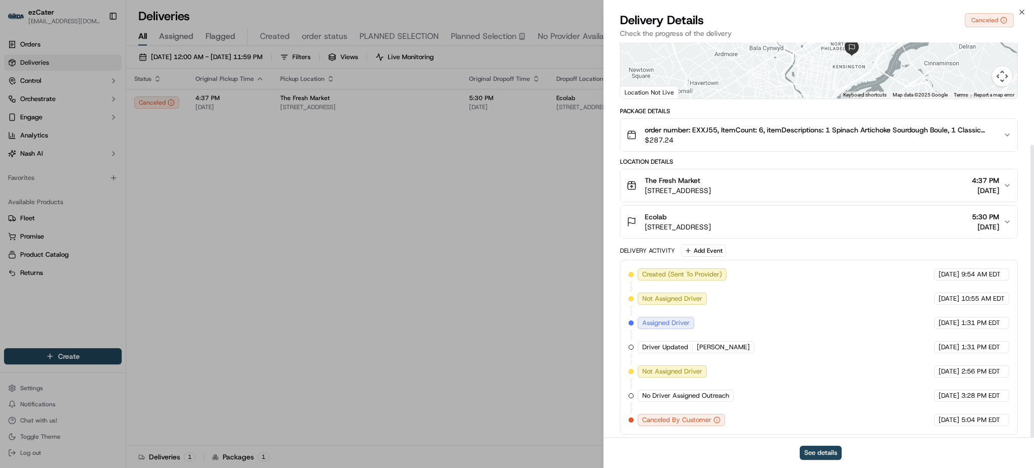
scroll to position [138, 0]
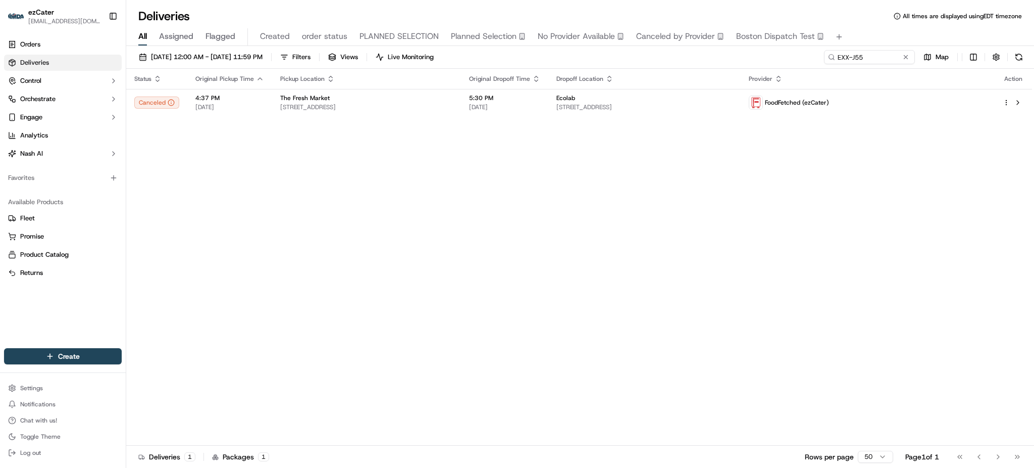
click at [898, 228] on div "Status Original Pickup Time Pickup Location Original Dropoff Time Dropoff Locat…" at bounding box center [579, 257] width 906 height 377
click at [872, 56] on input "EXX-J55" at bounding box center [854, 57] width 121 height 14
paste input "T9W-G84"
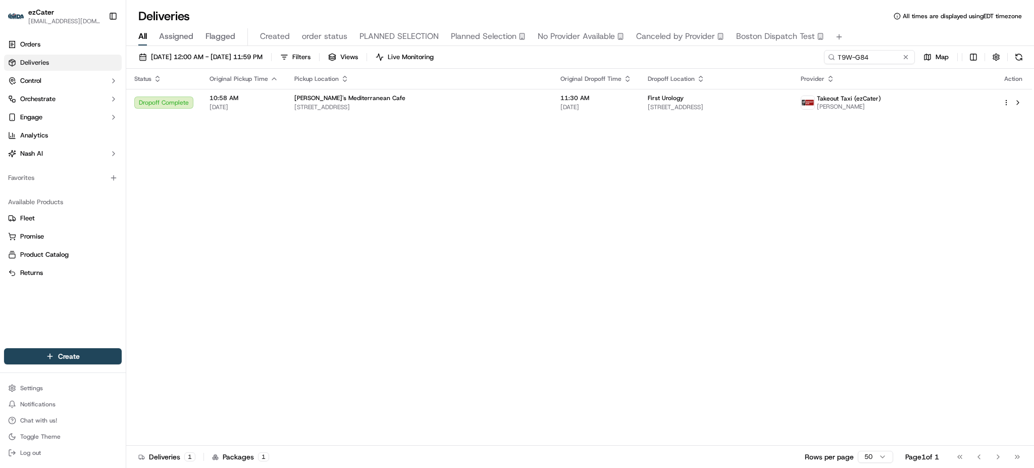
click at [903, 178] on div "Status Original Pickup Time Pickup Location Original Dropoff Time Dropoff Locat…" at bounding box center [579, 257] width 906 height 377
click at [881, 106] on span "[PERSON_NAME]" at bounding box center [849, 107] width 64 height 8
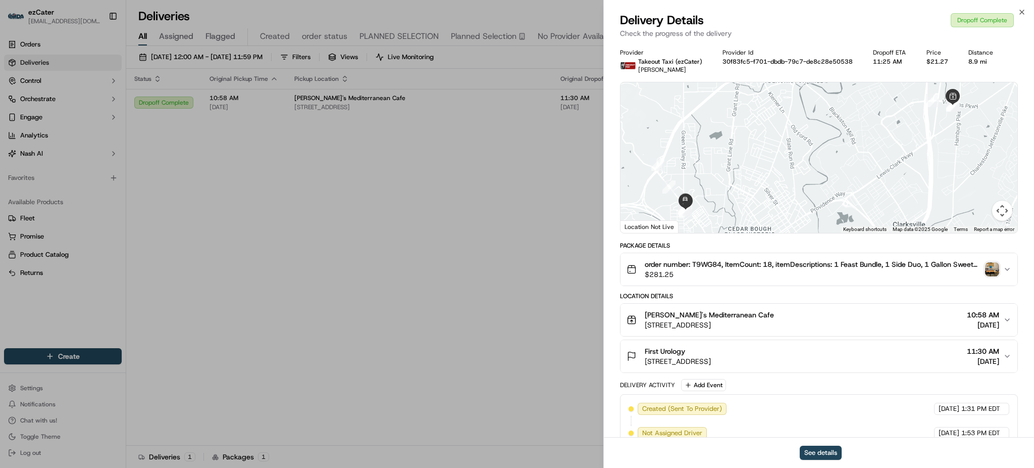
click at [655, 66] on span "[PERSON_NAME]" at bounding box center [662, 70] width 48 height 8
copy span "[PERSON_NAME]"
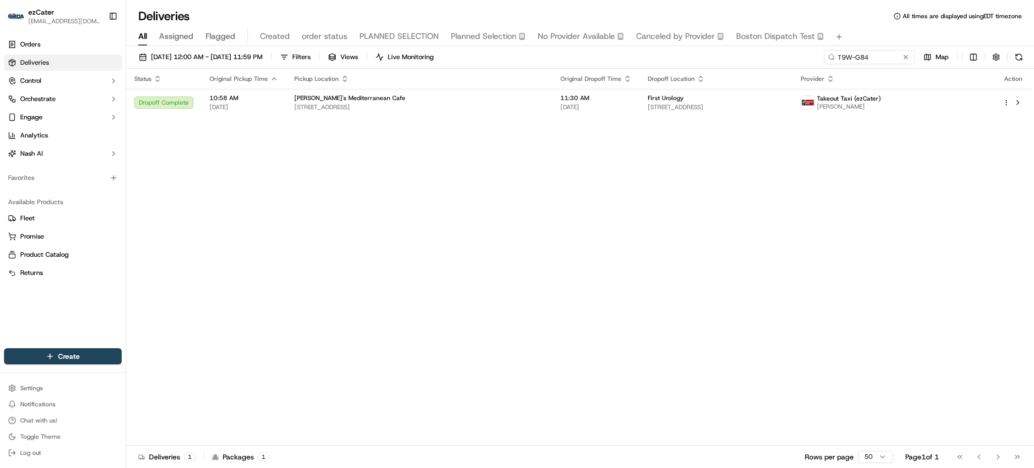
click at [861, 69] on th "Provider" at bounding box center [894, 79] width 202 height 20
click at [861, 63] on input "T9W-G84" at bounding box center [854, 57] width 121 height 14
paste input "68J-0H0"
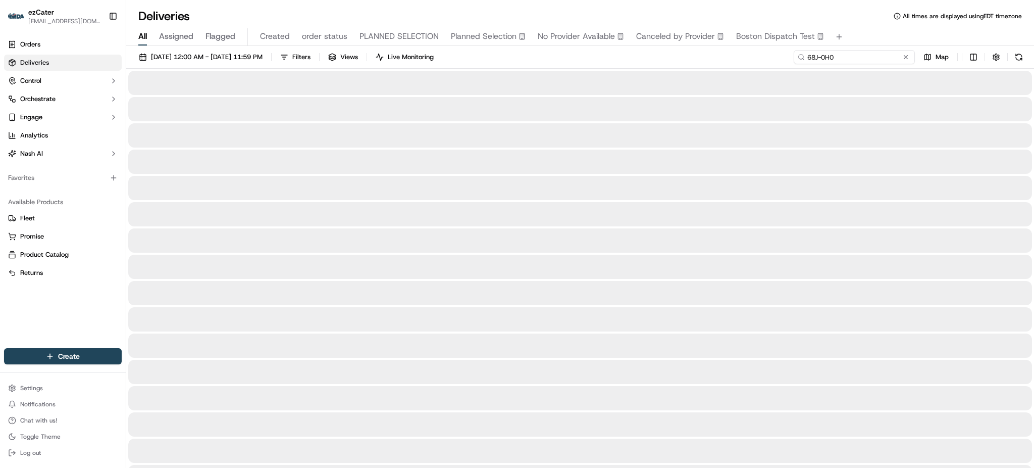
type input "68J-0H0"
click at [866, 38] on div "All Assigned Flagged Created order status PLANNED SELECTION Planned Selection N…" at bounding box center [580, 37] width 908 height 18
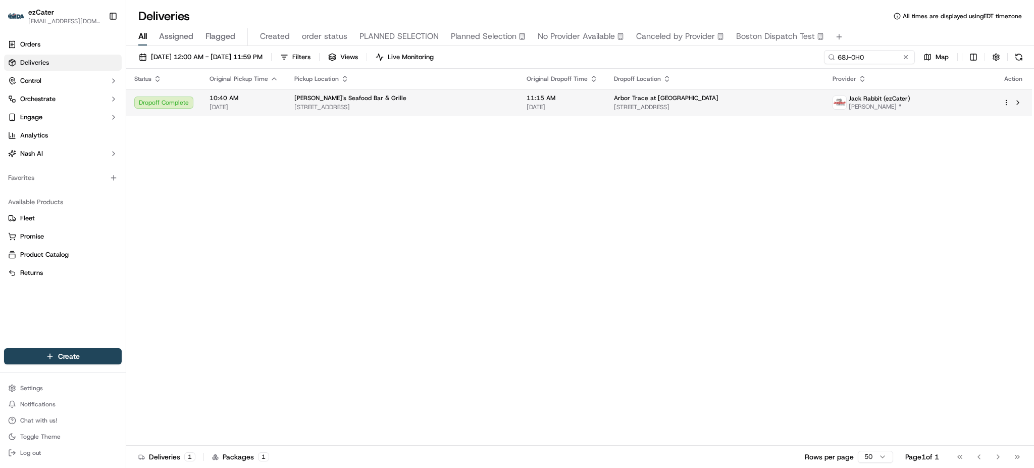
click at [874, 106] on span "[PERSON_NAME] *" at bounding box center [880, 107] width 62 height 8
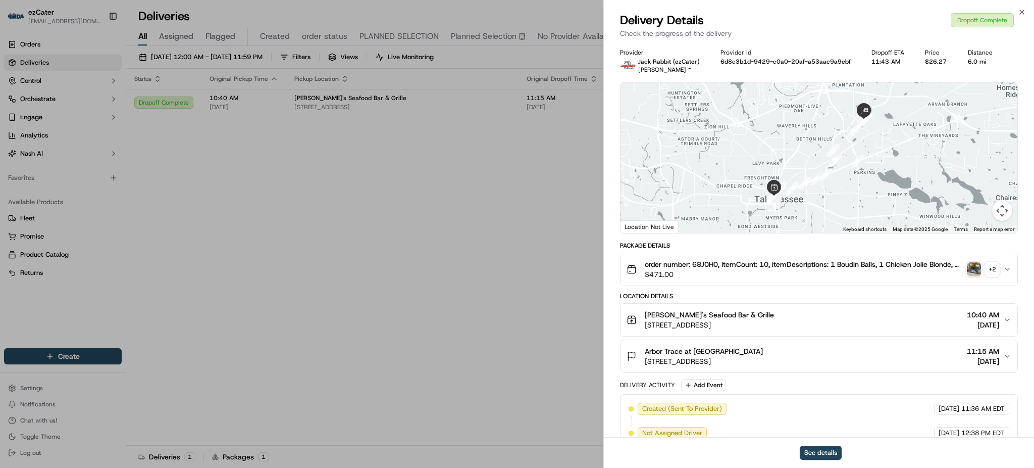
click at [677, 70] on span "[PERSON_NAME] *" at bounding box center [664, 70] width 53 height 8
copy span "[PERSON_NAME] *"
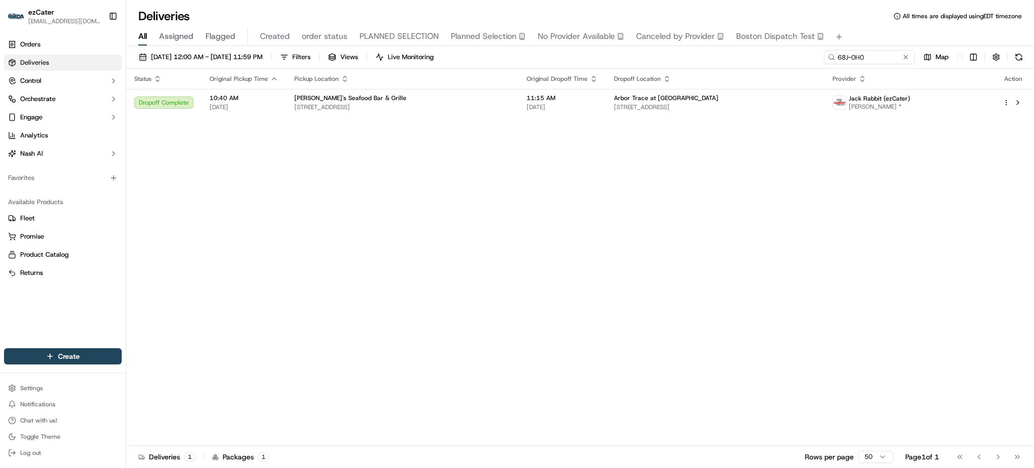
drag, startPoint x: 457, startPoint y: 234, endPoint x: 670, endPoint y: 164, distance: 224.2
click at [862, 60] on input "68J-0H0" at bounding box center [854, 57] width 121 height 14
paste input "REL-72HZW9"
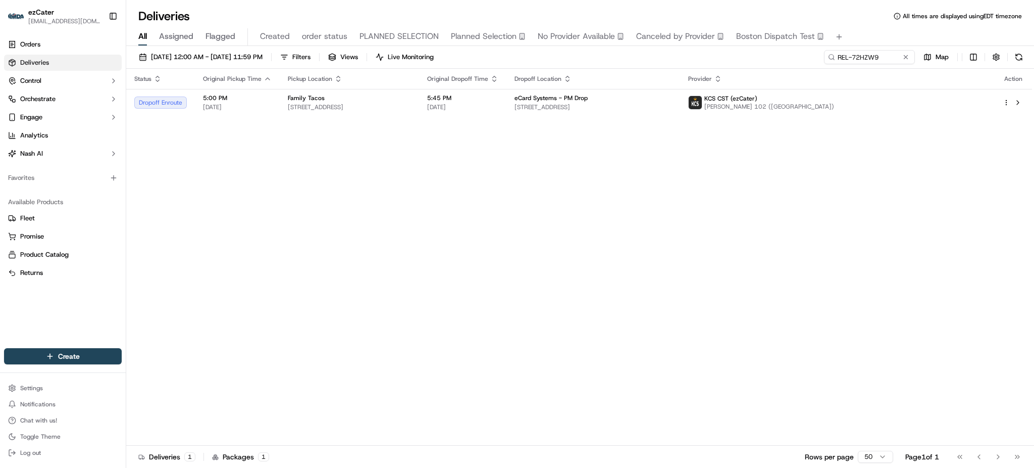
click at [427, 296] on div "Status Original Pickup Time Pickup Location Original Dropoff Time Dropoff Locat…" at bounding box center [579, 257] width 906 height 377
click at [855, 61] on input "REL-72HZW9" at bounding box center [854, 57] width 121 height 14
paste input "CFJACA"
type input "CFJACA"
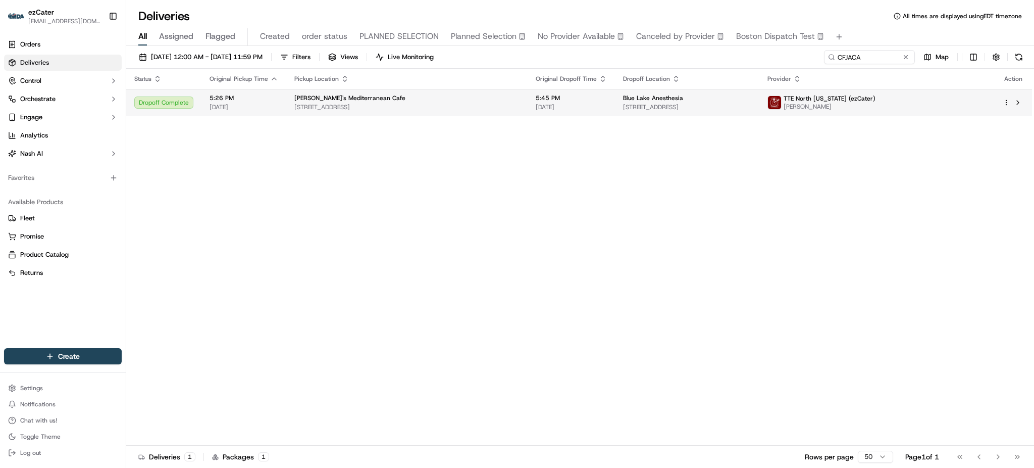
click at [372, 96] on div "[PERSON_NAME]'s Mediterranean Cafe" at bounding box center [406, 98] width 225 height 8
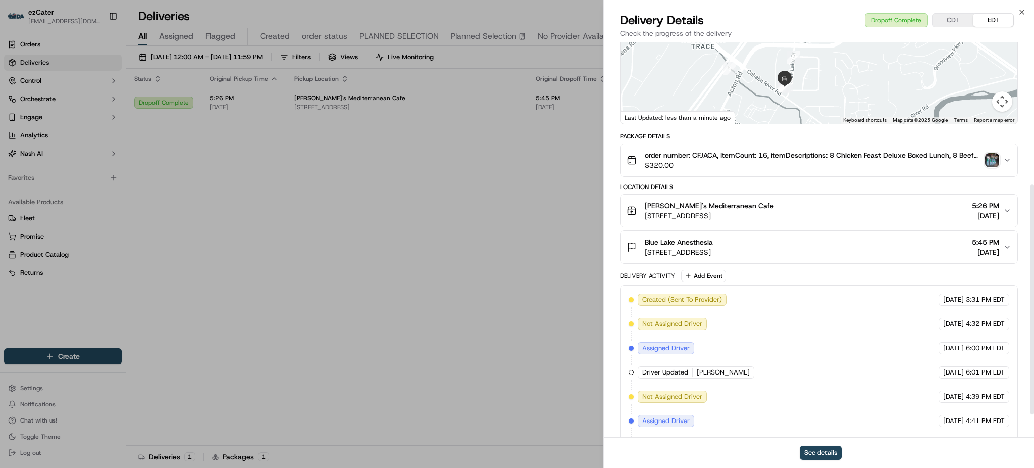
scroll to position [284, 0]
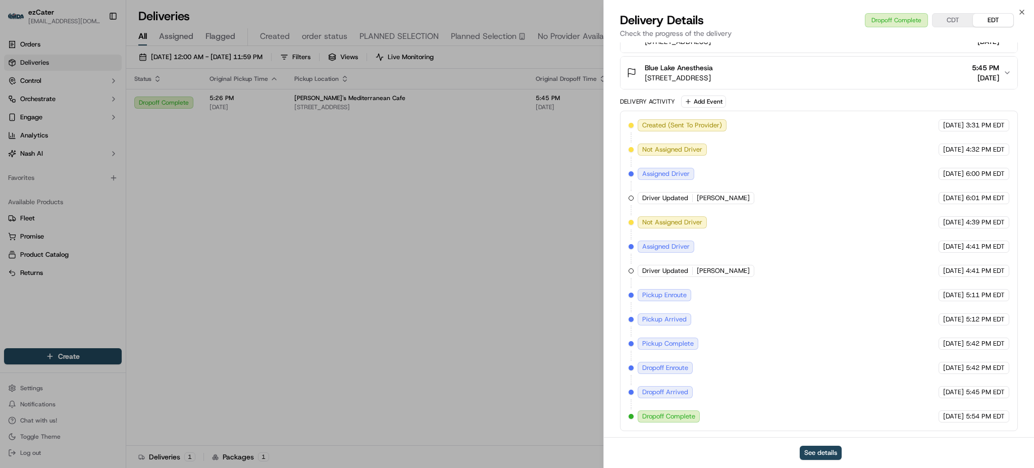
drag, startPoint x: 801, startPoint y: 314, endPoint x: 914, endPoint y: 315, distance: 113.1
click at [914, 315] on div "Created (Sent To Provider) TTE [GEOGRAPHIC_DATA][US_STATE] (ezCater) [DATE] 3:3…" at bounding box center [819, 270] width 381 height 303
click at [906, 337] on div "Created (Sent To Provider) TTE [GEOGRAPHIC_DATA][US_STATE] (ezCater) [DATE] 3:3…" at bounding box center [819, 270] width 381 height 303
click at [828, 449] on button "See details" at bounding box center [821, 452] width 42 height 14
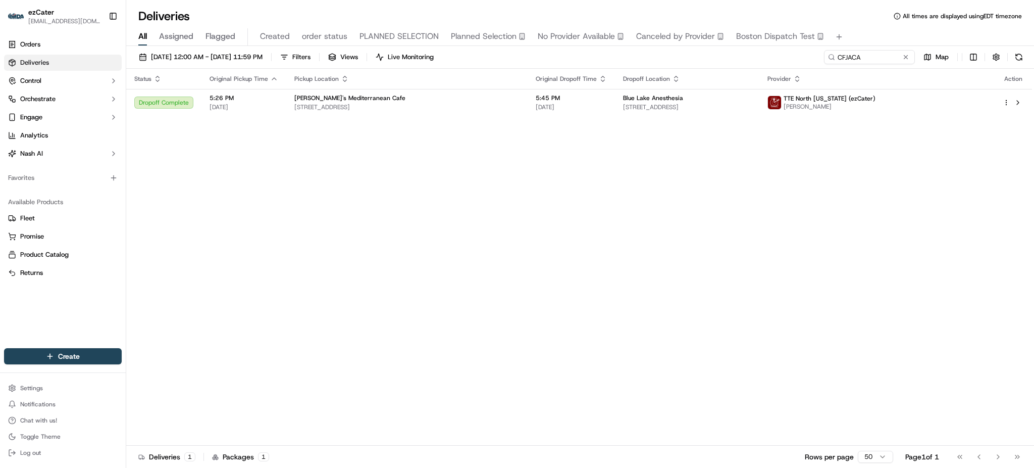
click at [888, 65] on div "[DATE] 12:00 AM - [DATE] 11:59 PM Filters Views Live Monitoring CFJACA Map" at bounding box center [580, 59] width 908 height 19
click at [881, 59] on input "CFJACA" at bounding box center [854, 57] width 121 height 14
paste input "1PM3ZX"
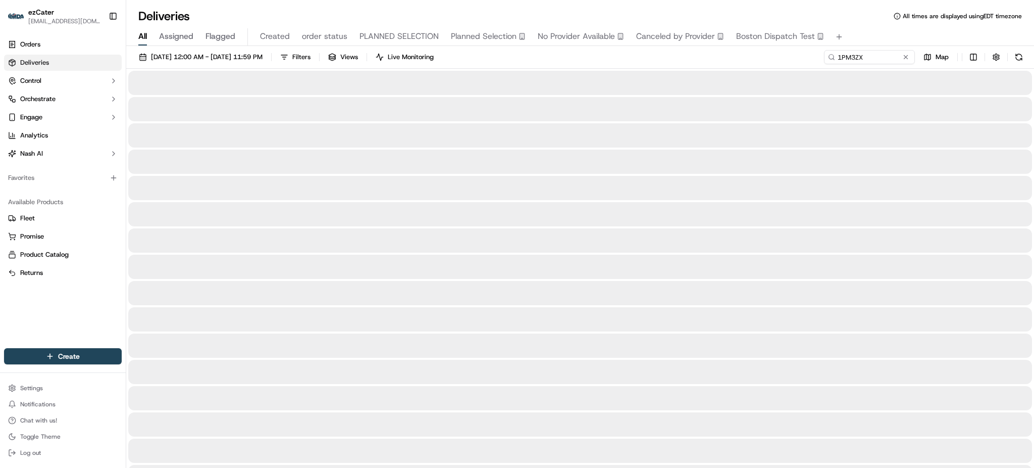
click at [877, 4] on div "Deliveries All times are displayed using EDT timezone All Assigned Flagged Crea…" at bounding box center [580, 234] width 908 height 468
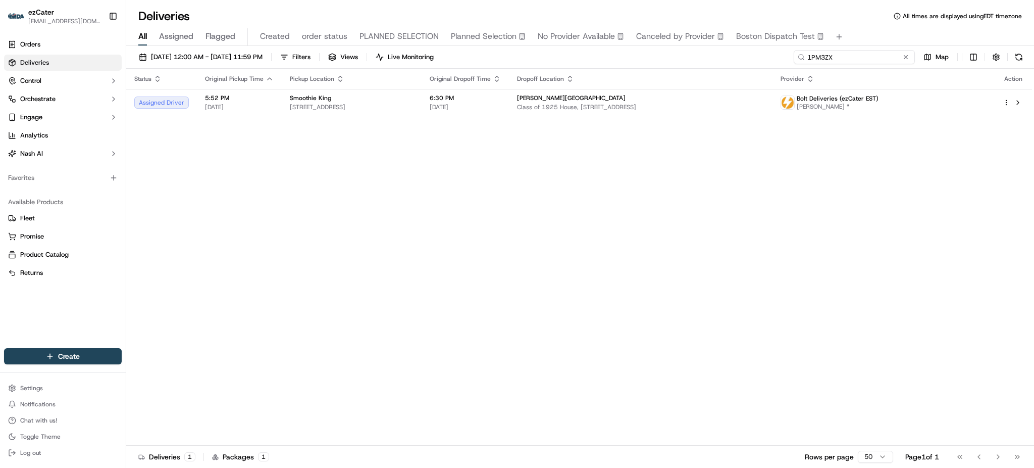
click at [891, 52] on input "1PM3ZX" at bounding box center [854, 57] width 121 height 14
paste input "KYYJ9V"
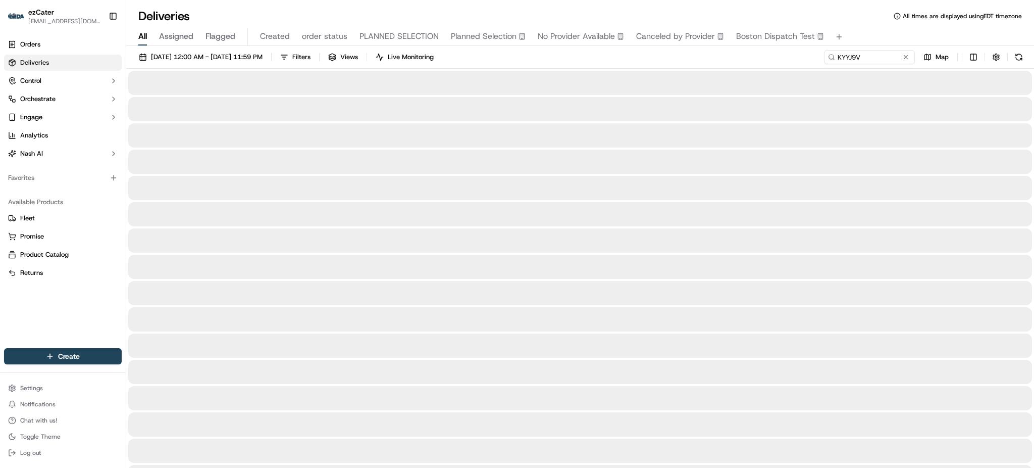
click at [878, 35] on div "All Assigned Flagged Created order status PLANNED SELECTION Planned Selection N…" at bounding box center [580, 37] width 908 height 18
click at [862, 36] on div "All Assigned Flagged Created order status PLANNED SELECTION Planned Selection N…" at bounding box center [580, 37] width 908 height 18
click at [610, 62] on div "[DATE] 12:00 AM - [DATE] 11:59 PM Filters Views Live Monitoring KYYJ9V Map" at bounding box center [580, 59] width 908 height 19
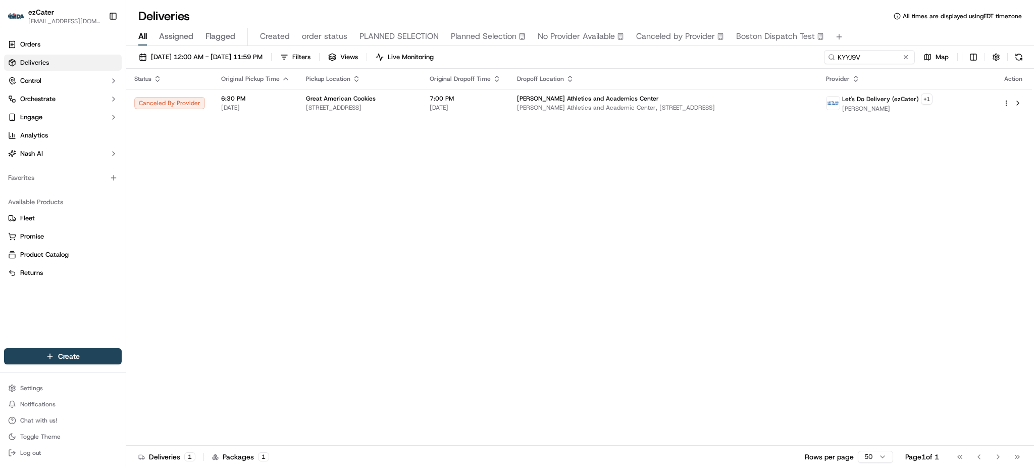
click at [610, 62] on div "[DATE] 12:00 AM - [DATE] 11:59 PM Filters Views Live Monitoring KYYJ9V Map" at bounding box center [580, 59] width 908 height 19
click at [462, 189] on div "Status Original Pickup Time Pickup Location Original Dropoff Time Dropoff Locat…" at bounding box center [579, 257] width 906 height 377
click at [761, 169] on div "Status Original Pickup Time Pickup Location Original Dropoff Time Dropoff Locat…" at bounding box center [579, 257] width 906 height 377
click at [807, 88] on th "Dropoff Location" at bounding box center [663, 79] width 309 height 20
click at [805, 93] on td "[PERSON_NAME] Athletics and Academics Center [PERSON_NAME] Athletics and Academ…" at bounding box center [663, 103] width 309 height 28
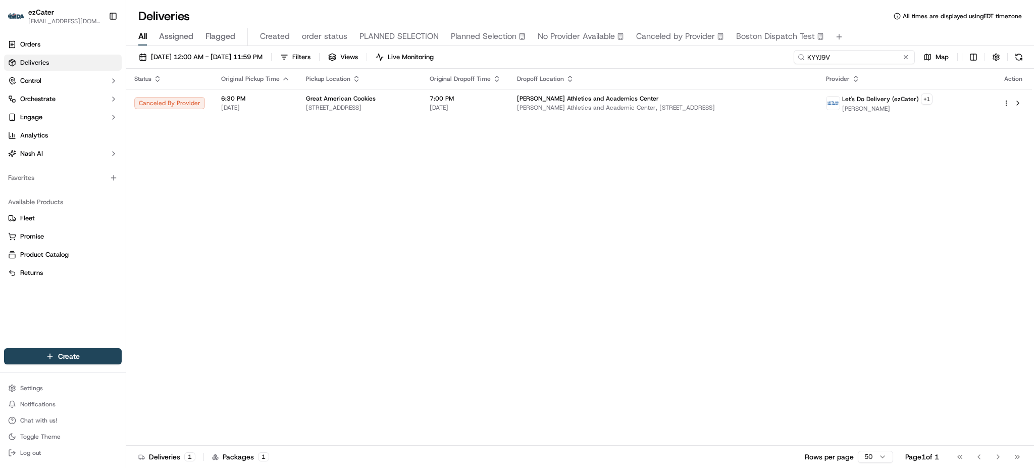
click at [868, 62] on input "KYYJ9V" at bounding box center [854, 57] width 121 height 14
paste input "1PM3ZX"
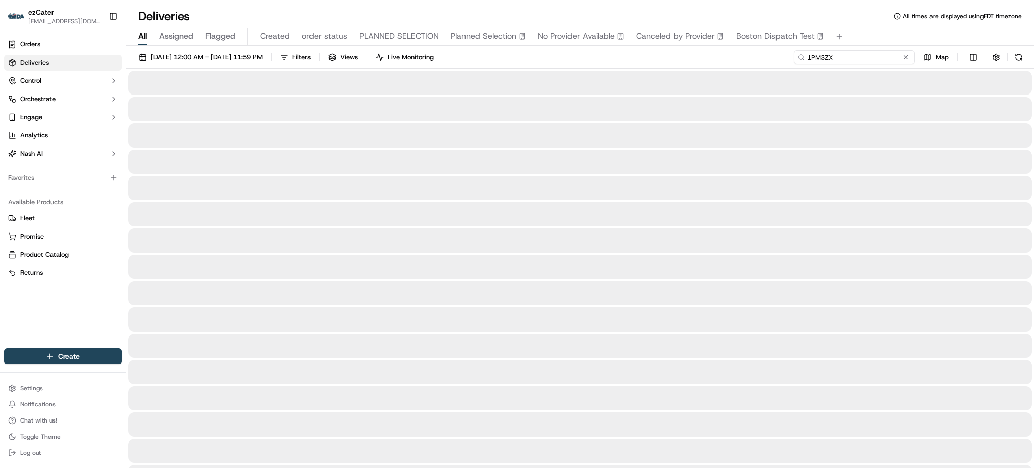
type input "1PM3ZX"
click at [592, 53] on div "[DATE] 12:00 AM - [DATE] 11:59 PM Filters Views Live Monitoring 1PM3ZX Map" at bounding box center [580, 59] width 908 height 19
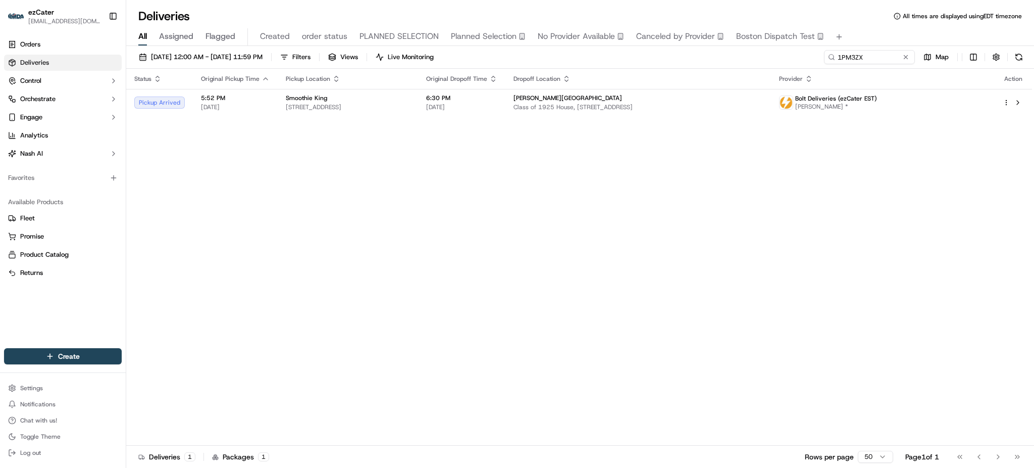
click at [579, 85] on th "Dropoff Location" at bounding box center [638, 79] width 265 height 20
click at [578, 95] on span "[PERSON_NAME][GEOGRAPHIC_DATA]" at bounding box center [568, 98] width 109 height 8
drag, startPoint x: 1012, startPoint y: 175, endPoint x: 1006, endPoint y: 174, distance: 6.1
click at [1012, 175] on div "Status Original Pickup Time Pickup Location Original Dropoff Time Dropoff Locat…" at bounding box center [579, 257] width 906 height 377
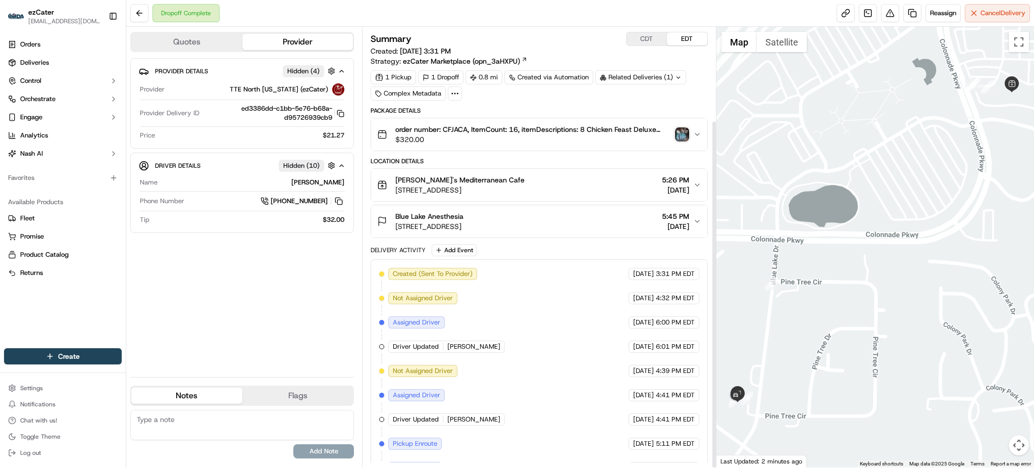
scroll to position [118, 0]
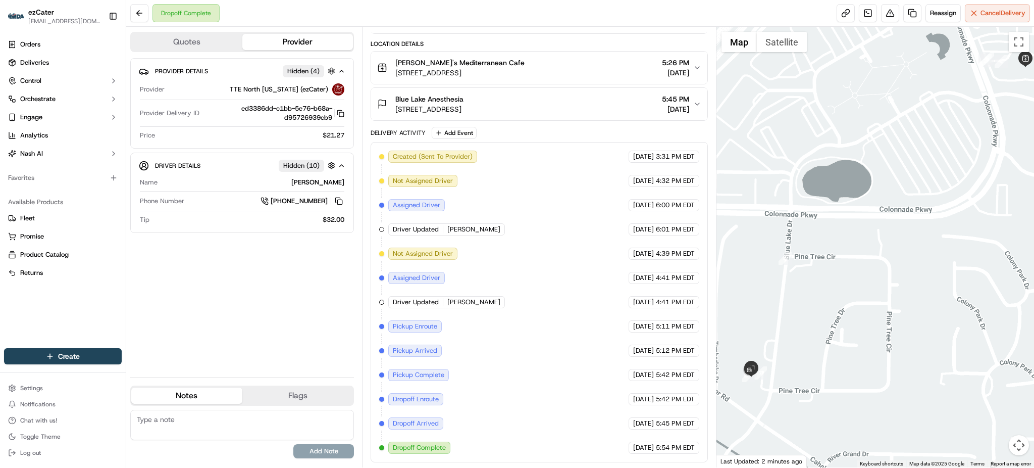
drag, startPoint x: 812, startPoint y: 364, endPoint x: 827, endPoint y: 336, distance: 31.6
click at [826, 338] on div at bounding box center [876, 247] width 318 height 440
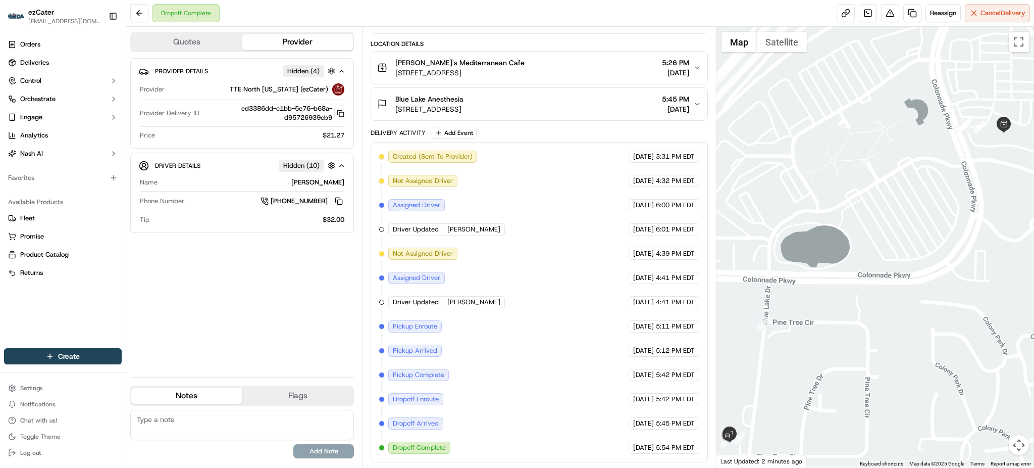
drag, startPoint x: 855, startPoint y: 258, endPoint x: 810, endPoint y: 375, distance: 125.5
click at [811, 373] on div at bounding box center [876, 247] width 318 height 440
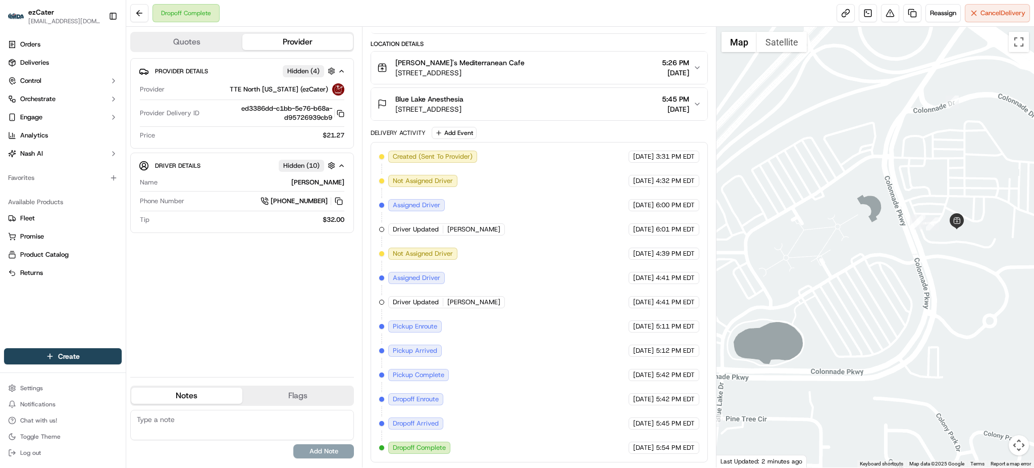
drag, startPoint x: 962, startPoint y: 311, endPoint x: 873, endPoint y: 399, distance: 125.4
click at [873, 399] on div at bounding box center [876, 247] width 318 height 440
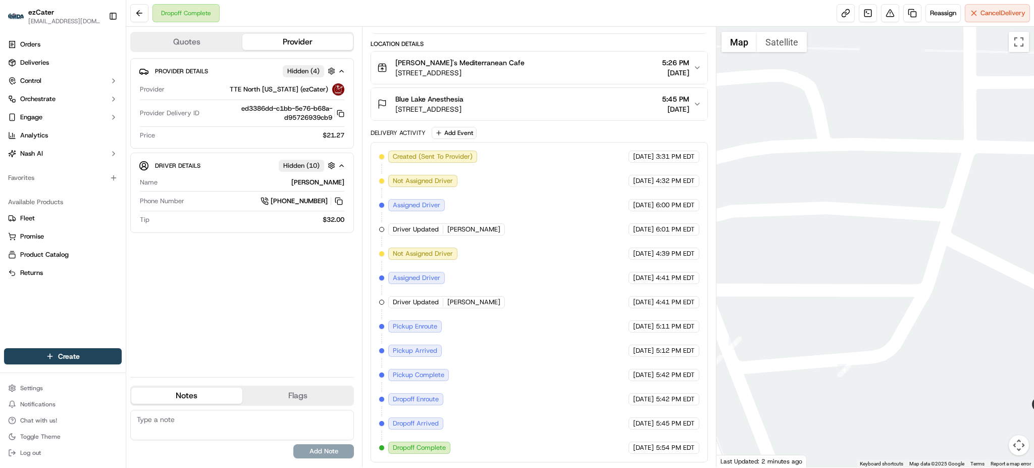
drag, startPoint x: 843, startPoint y: 370, endPoint x: 879, endPoint y: 367, distance: 36.5
click at [879, 367] on div at bounding box center [876, 247] width 318 height 440
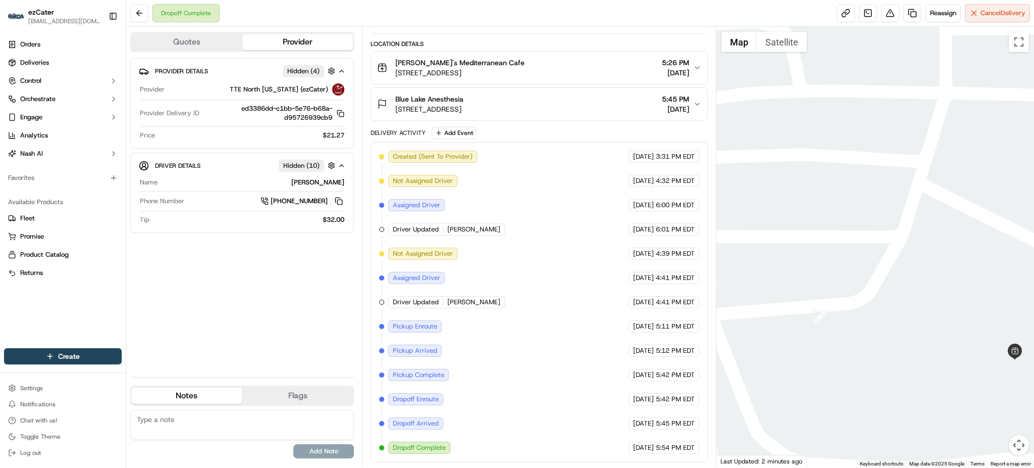
drag, startPoint x: 1012, startPoint y: 382, endPoint x: 919, endPoint y: 307, distance: 120.3
click at [919, 307] on div at bounding box center [876, 247] width 318 height 440
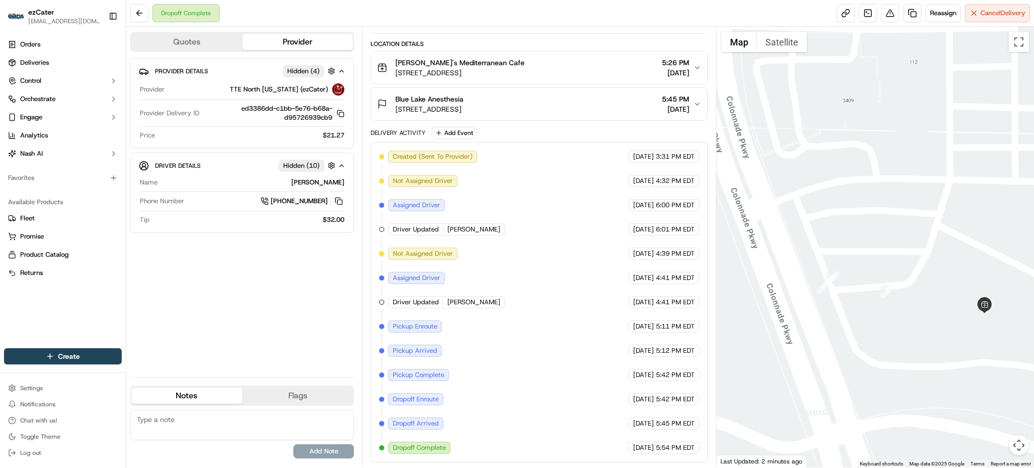
click at [293, 431] on textarea at bounding box center [242, 425] width 224 height 30
type textarea "$"
type textarea "Please add $5 since DD waited 16mins at the resto. Thank you"
click at [320, 451] on button "Add Note" at bounding box center [323, 451] width 61 height 14
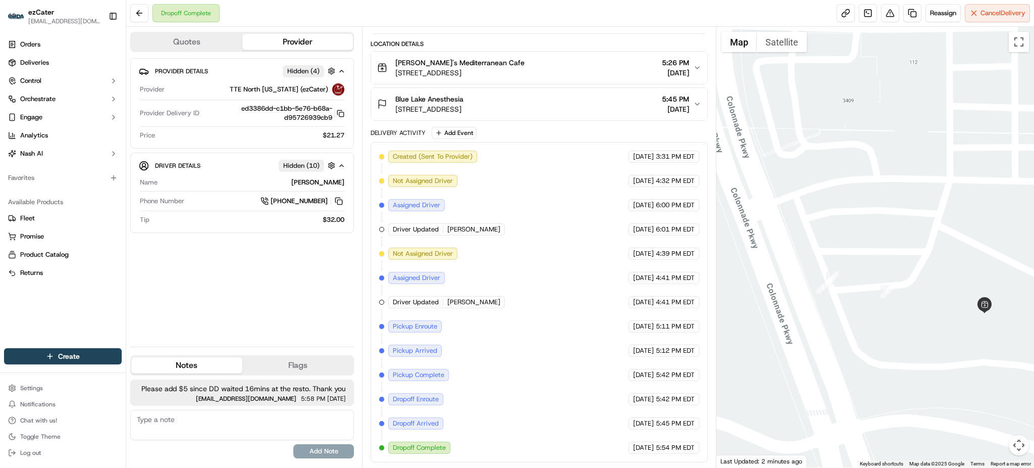
click at [276, 395] on span "[EMAIL_ADDRESS][DOMAIN_NAME]" at bounding box center [246, 398] width 101 height 6
drag, startPoint x: 142, startPoint y: 386, endPoint x: 353, endPoint y: 398, distance: 210.5
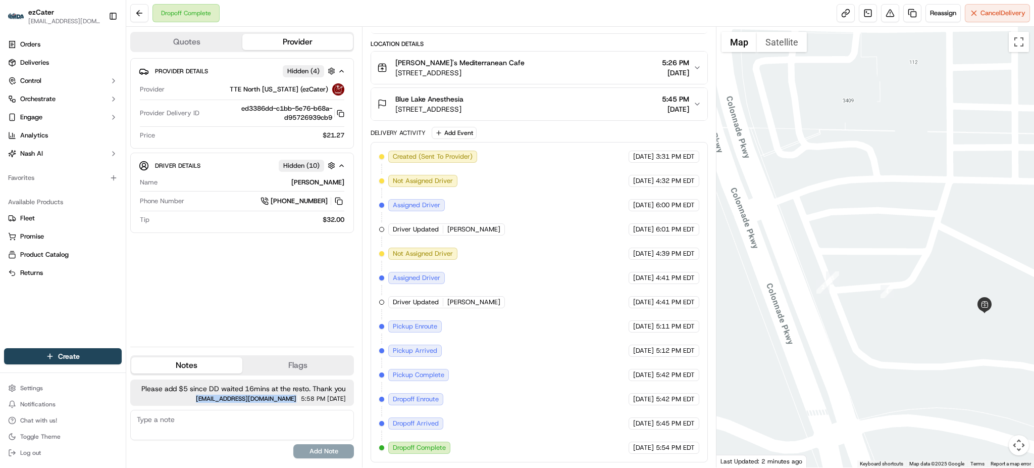
click at [353, 398] on div "Please add $5 since DD waited 16mins at the resto. Thank you matabangchristiank…" at bounding box center [242, 392] width 224 height 26
copy div "Please add $5 since DD waited 16mins at the resto. Thank you matabangchristiank…"
click at [298, 398] on div at bounding box center [298, 398] width 1 height 6
click at [170, 386] on span "Please add $5 since DD waited 16mins at the resto. Thank you" at bounding box center [242, 388] width 208 height 10
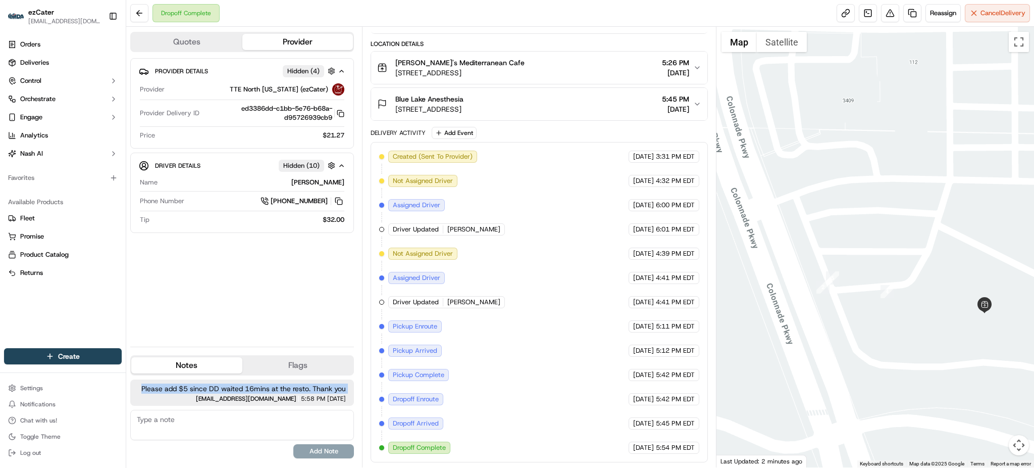
click at [170, 386] on span "Please add $5 since DD waited 16mins at the resto. Thank you" at bounding box center [242, 388] width 208 height 10
copy span "Please add $5 since DD waited 16mins at the resto. Thank you"
click at [288, 371] on button "Flags" at bounding box center [297, 365] width 111 height 16
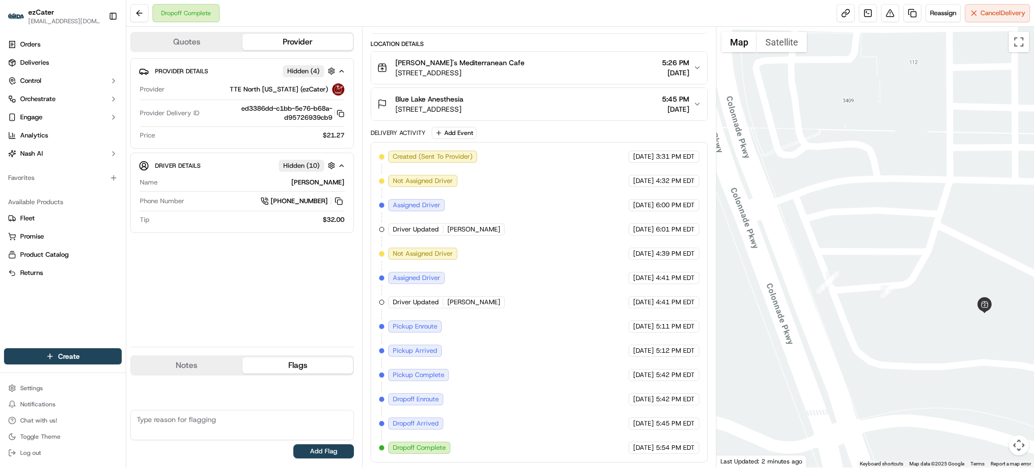
click at [233, 426] on textarea at bounding box center [242, 425] width 224 height 30
paste textarea "Please add $5 since DD waited 16mins at the resto. Thank you"
type textarea "Please add $5 since DD waited 16mins at the resto. Thank you"
click at [324, 451] on button "Add Flag" at bounding box center [323, 451] width 61 height 14
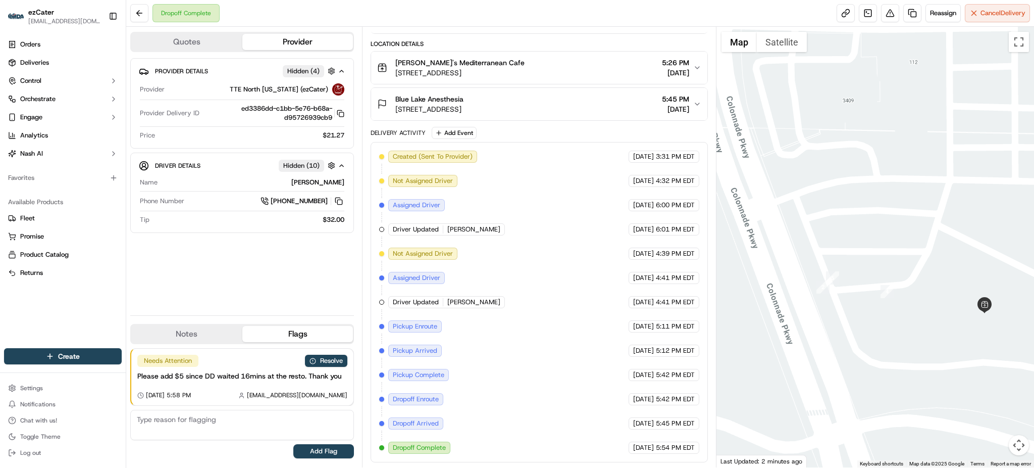
click at [317, 278] on div "Provider Details Hidden ( 4 ) Provider TTE North Alabama (ezCater) Provider Del…" at bounding box center [242, 182] width 224 height 249
